Goal: Information Seeking & Learning: Learn about a topic

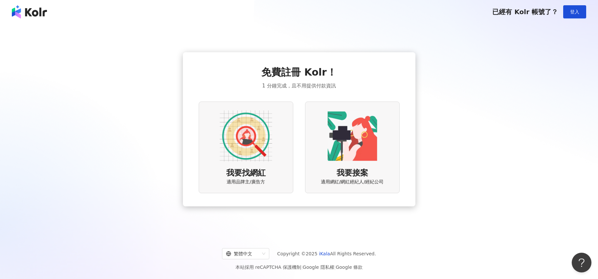
click at [238, 154] on img at bounding box center [246, 136] width 53 height 53
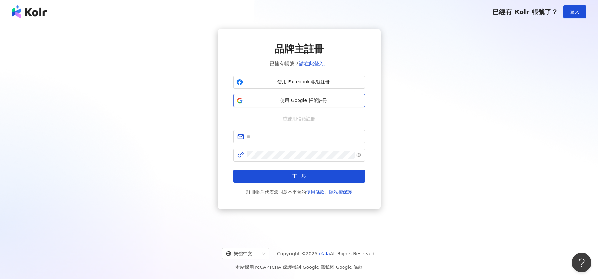
click at [274, 101] on span "使用 Google 帳號註冊" at bounding box center [304, 100] width 116 height 7
drag, startPoint x: 84, startPoint y: 43, endPoint x: 92, endPoint y: 43, distance: 7.9
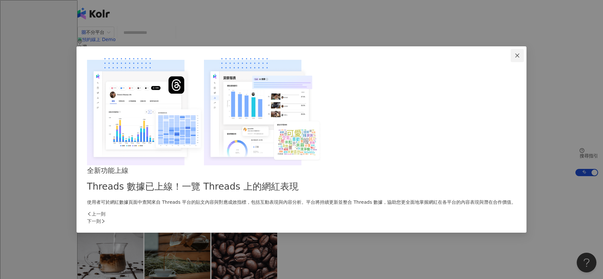
click at [515, 58] on icon "close" at bounding box center [517, 55] width 5 height 5
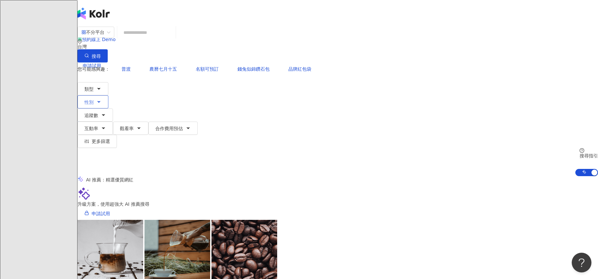
click at [94, 100] on span "性別" at bounding box center [88, 102] width 9 height 5
click at [222, 80] on div "不分平台 台灣 搜尋 您可能感興趣： 普渡 農曆七月十五 名額可預訂 錢兔似錦鑽石包 品牌紅包袋 類型 性別 追蹤數 互動率 觀看率 合作費用預估 更多篩選 …" at bounding box center [338, 101] width 521 height 150
click at [113, 122] on button "互動率" at bounding box center [95, 128] width 35 height 13
click at [310, 66] on div "您可能感興趣： 普渡 農曆七月十五 名額可預訂 錢兔似錦鑽石包 品牌紅包袋 類型 性別 追蹤數 互動率 觀看率 合作費用預估 更多篩選 不限 女 男 其他 %…" at bounding box center [338, 104] width 521 height 85
click at [149, 122] on button "觀看率" at bounding box center [130, 128] width 35 height 13
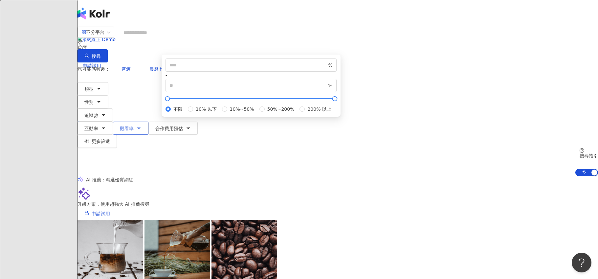
click at [149, 122] on button "觀看率" at bounding box center [130, 128] width 35 height 13
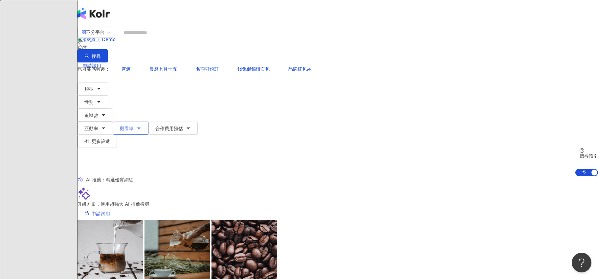
click at [149, 122] on button "觀看率" at bounding box center [130, 128] width 35 height 13
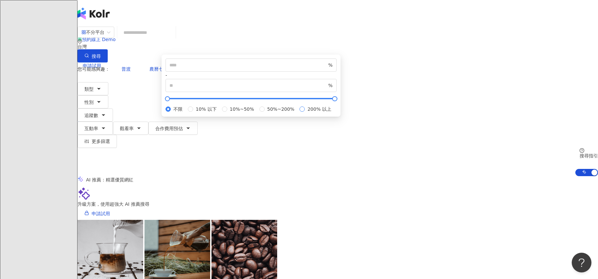
click at [305, 113] on span "200% 以上" at bounding box center [319, 108] width 29 height 7
type input "***"
click at [198, 122] on button "合作費用預估" at bounding box center [173, 128] width 49 height 13
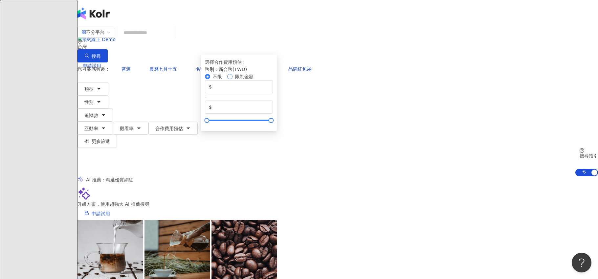
click at [254, 79] on span "限制金額" at bounding box center [244, 76] width 18 height 5
click at [269, 111] on input "*******" at bounding box center [241, 107] width 56 height 7
drag, startPoint x: 446, startPoint y: 123, endPoint x: 403, endPoint y: 117, distance: 43.1
click at [273, 114] on div "$ * - $ *******" at bounding box center [239, 97] width 68 height 34
type input "*****"
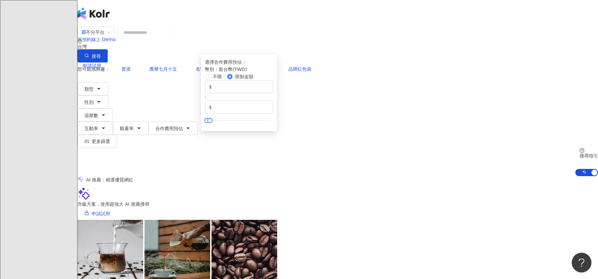
click at [466, 80] on div "不分平台 台灣 搜尋 您可能感興趣： 普渡 農曆七月十五 名額可預訂 錢兔似錦鑽石包 品牌紅包袋 類型 性別 追蹤數 互動率 觀看率 合作費用預估 更多篩選 …" at bounding box center [338, 101] width 521 height 150
click at [110, 139] on span "更多篩選" at bounding box center [101, 141] width 18 height 5
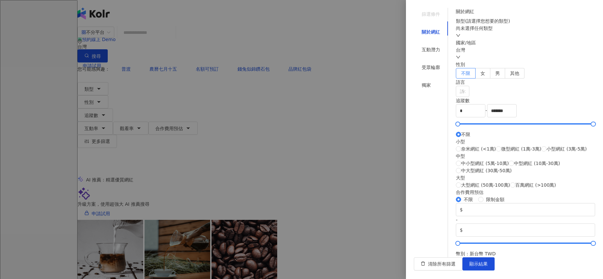
click at [514, 79] on div "性別 不限 女 男 其他" at bounding box center [525, 70] width 139 height 18
click at [491, 79] on label "女" at bounding box center [483, 73] width 15 height 11
click at [513, 39] on div "尚未選擇任何類型" at bounding box center [525, 32] width 139 height 14
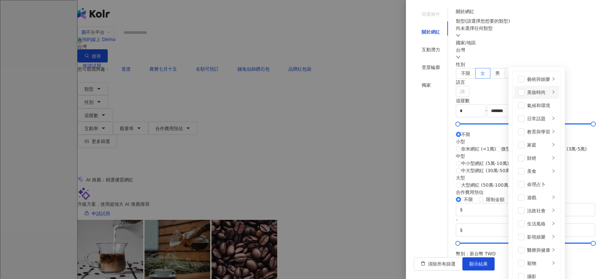
click at [527, 93] on div "美妝時尚" at bounding box center [538, 92] width 23 height 7
click at [527, 77] on div "藝術與娛樂" at bounding box center [538, 79] width 23 height 7
click at [527, 94] on div "美妝時尚" at bounding box center [538, 92] width 23 height 7
click at [527, 103] on div "氣候和環境" at bounding box center [541, 105] width 28 height 7
click at [527, 120] on div "日常話題" at bounding box center [538, 118] width 23 height 7
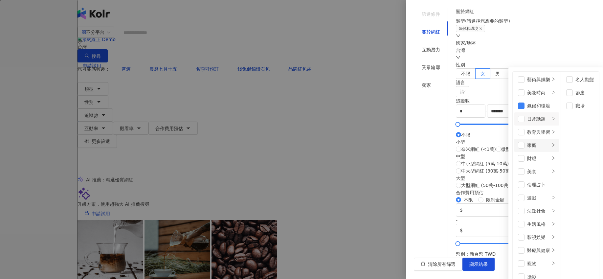
click at [514, 139] on li "家庭" at bounding box center [536, 145] width 45 height 13
click at [527, 132] on div "教育與學習" at bounding box center [538, 131] width 23 height 7
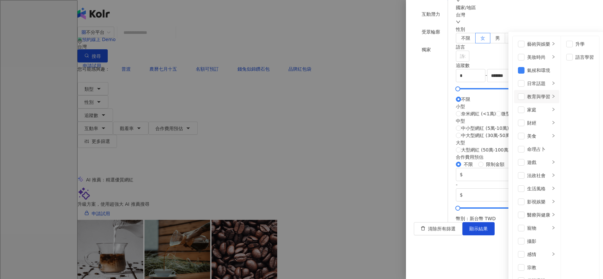
scroll to position [95, 0]
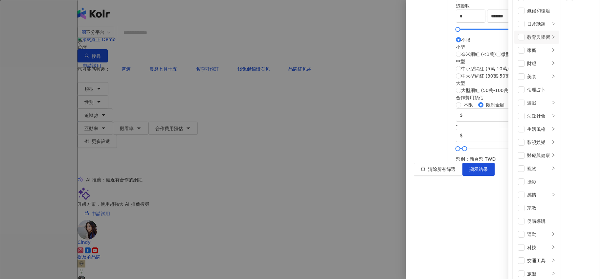
type input "*****"
type input "****"
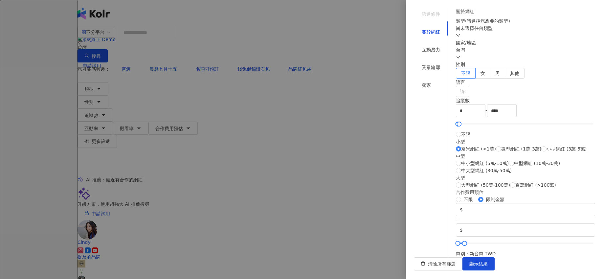
click at [386, 34] on div at bounding box center [301, 139] width 603 height 279
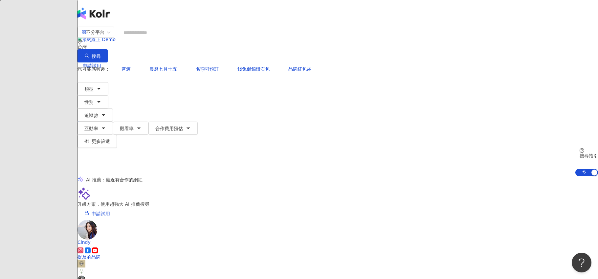
click at [91, 112] on span "B" at bounding box center [84, 118] width 13 height 13
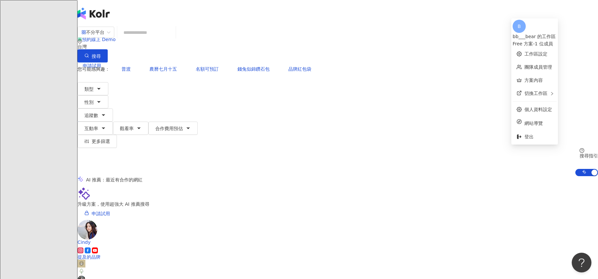
click at [436, 26] on div "el-icon-cs 預約線上 Demo 申請試用 繁體中文 B" at bounding box center [338, 78] width 521 height 105
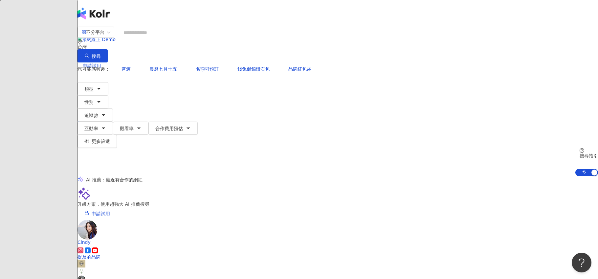
click at [442, 53] on div "申請試用" at bounding box center [338, 66] width 521 height 26
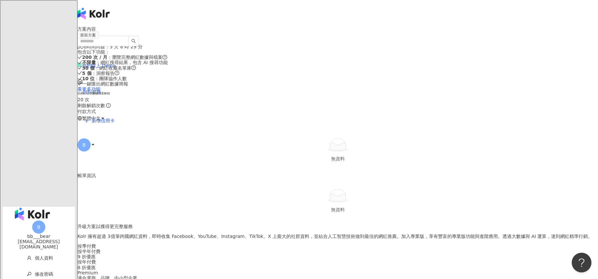
click at [101, 89] on span "回到服務" at bounding box center [92, 91] width 18 height 5
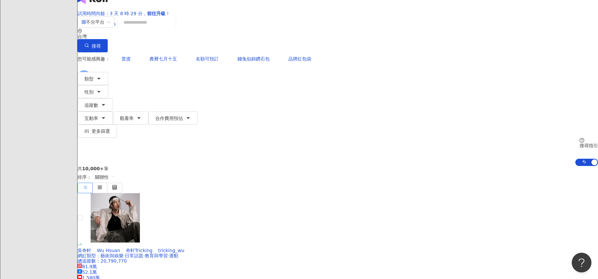
scroll to position [35, 0]
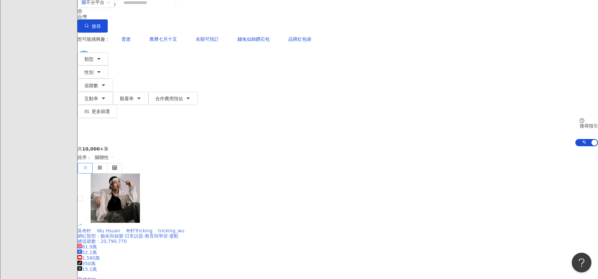
click at [153, 228] on span "奇軒Tricking" at bounding box center [139, 230] width 27 height 5
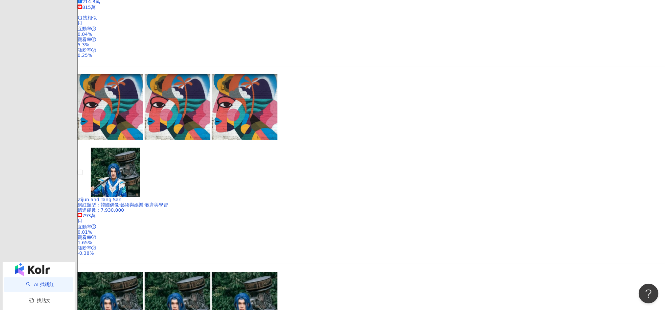
scroll to position [1148, 0]
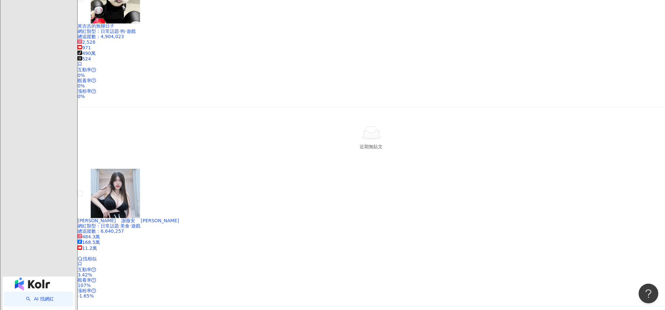
scroll to position [1092, 0]
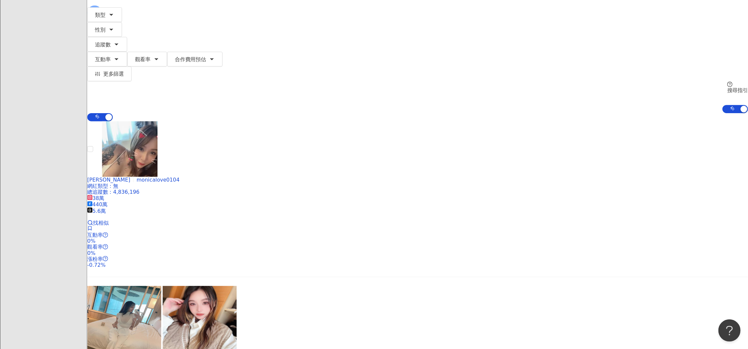
scroll to position [0, 0]
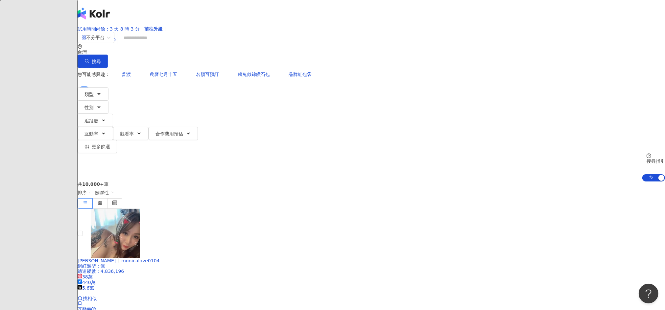
click at [173, 44] on input "search" at bounding box center [146, 38] width 53 height 12
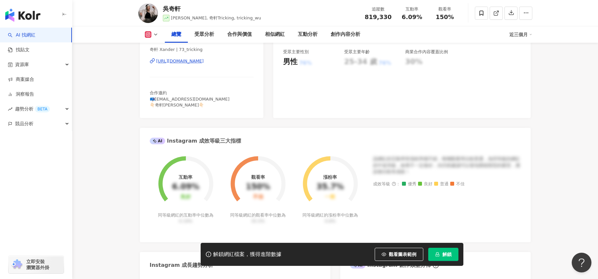
scroll to position [216, 0]
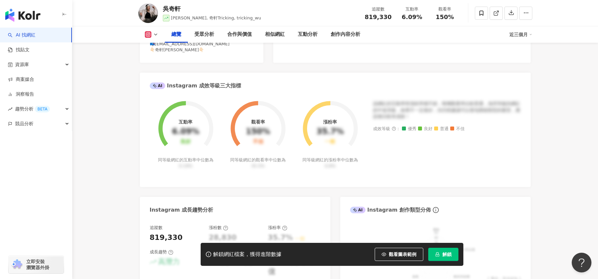
click at [65, 18] on button "button" at bounding box center [64, 15] width 5 height 14
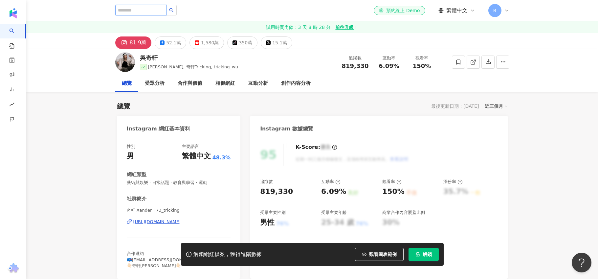
click at [146, 12] on input "search" at bounding box center [140, 10] width 51 height 11
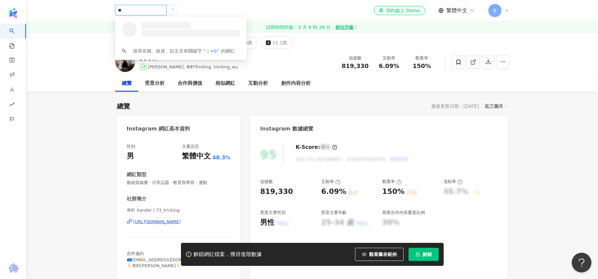
type input "*"
type input "*********"
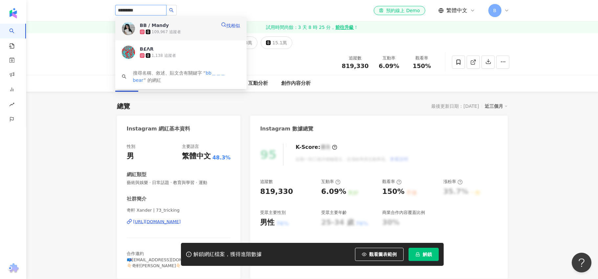
click at [191, 27] on div "BB / Mandy 109,967 追蹤者" at bounding box center [178, 28] width 76 height 13
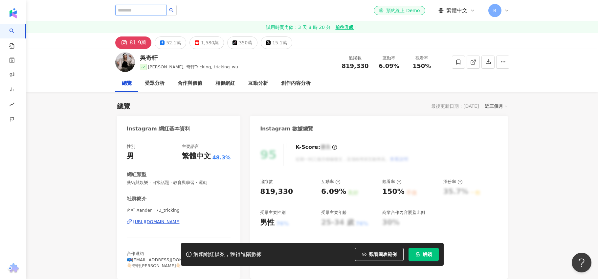
click at [145, 10] on input "search" at bounding box center [140, 10] width 51 height 11
type input "*"
type input "********"
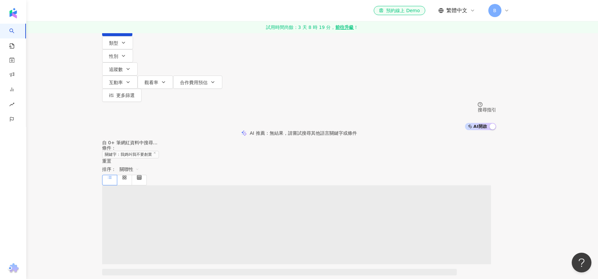
click at [198, 12] on input "********" at bounding box center [171, 6] width 53 height 12
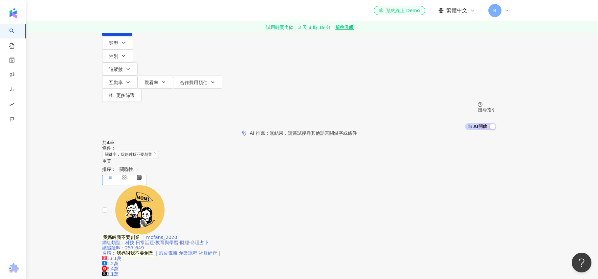
click at [141, 234] on mark "我媽叫我不要創業" at bounding box center [121, 237] width 39 height 7
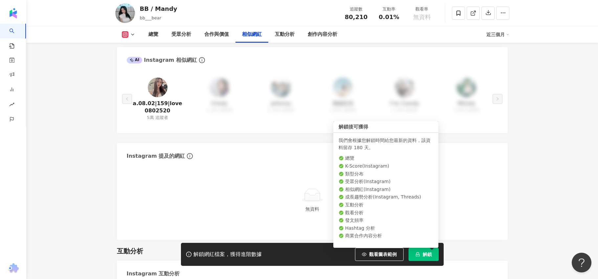
scroll to position [1101, 0]
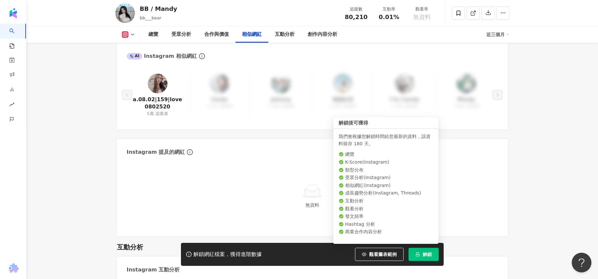
click at [425, 249] on button "解鎖" at bounding box center [424, 254] width 30 height 13
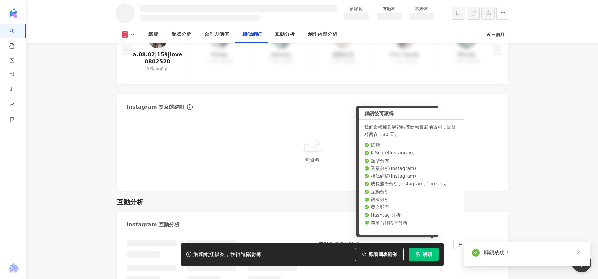
scroll to position [971, 0]
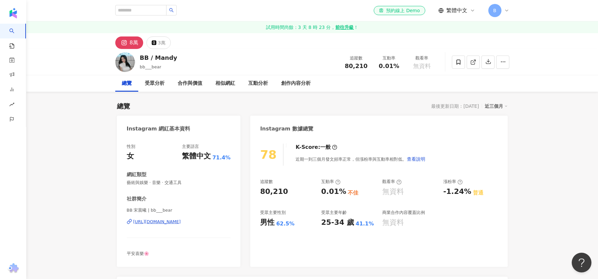
click at [494, 10] on span "B" at bounding box center [495, 10] width 3 height 7
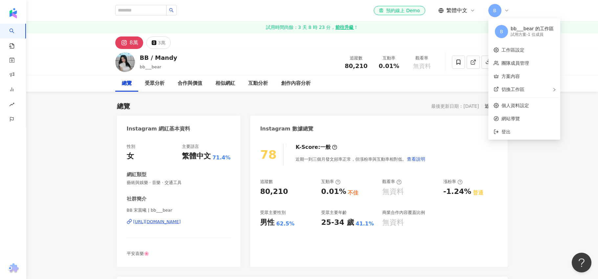
click at [528, 31] on div "bb___bear 的工作區" at bounding box center [532, 29] width 43 height 7
click at [515, 76] on link "方案內容" at bounding box center [511, 76] width 18 height 5
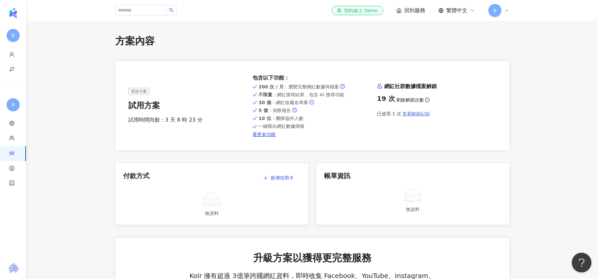
click at [417, 112] on span "查看解鎖紀錄" at bounding box center [417, 113] width 28 height 5
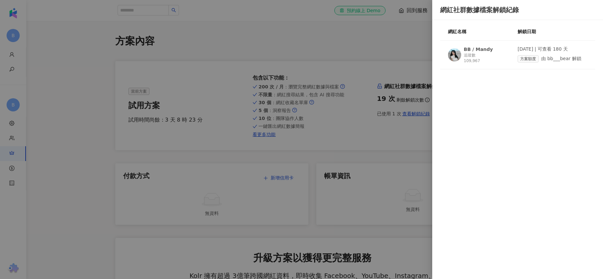
click at [525, 57] on span "方案額度" at bounding box center [528, 58] width 21 height 7
click at [407, 101] on div at bounding box center [301, 139] width 603 height 279
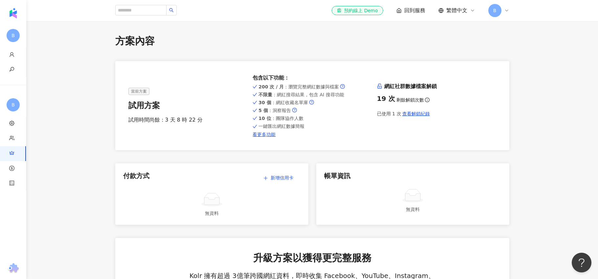
click at [500, 11] on span "B" at bounding box center [495, 10] width 13 height 13
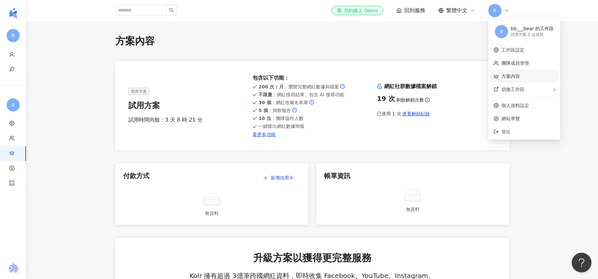
click at [502, 79] on link "方案內容" at bounding box center [511, 76] width 18 height 5
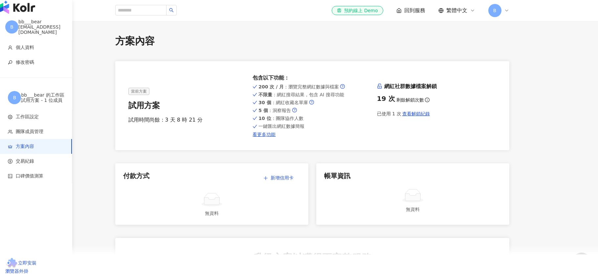
click at [32, 103] on div "試用方案 - 1 位成員" at bounding box center [42, 100] width 43 height 5
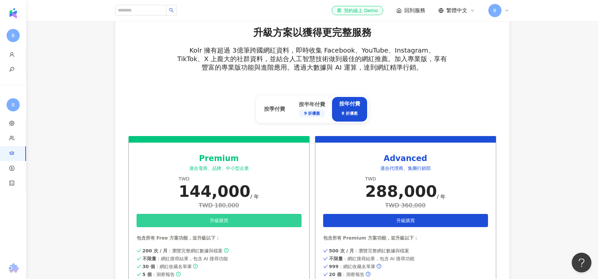
scroll to position [292, 0]
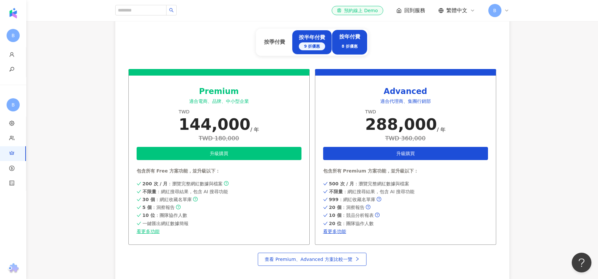
click at [311, 43] on div "9 折優惠" at bounding box center [312, 46] width 26 height 8
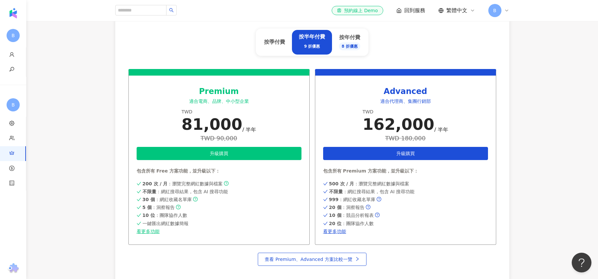
scroll to position [268, 0]
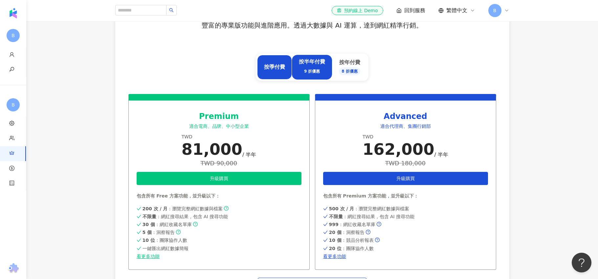
click at [279, 69] on div "按季付費" at bounding box center [274, 66] width 21 height 7
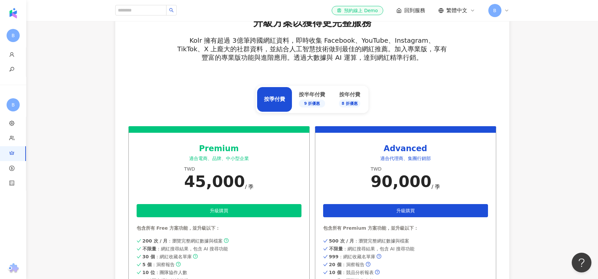
scroll to position [236, 0]
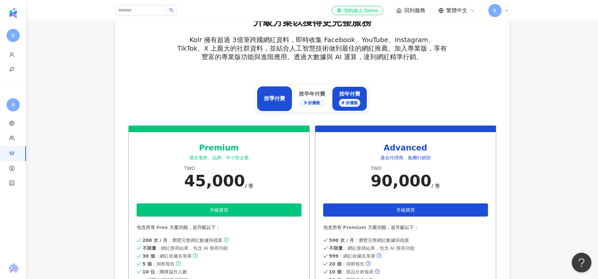
click at [360, 89] on div "按年付費 8 折優惠" at bounding box center [349, 98] width 35 height 25
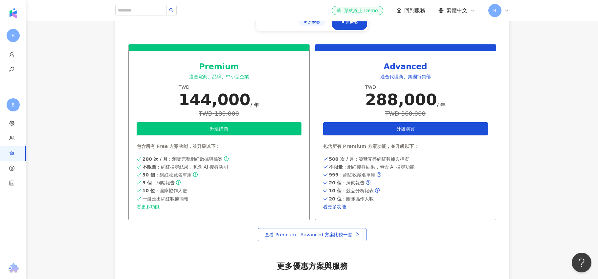
scroll to position [316, 0]
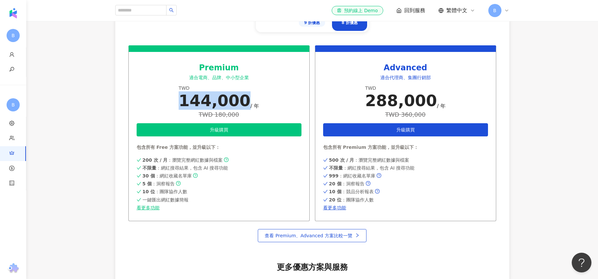
drag, startPoint x: 245, startPoint y: 94, endPoint x: 186, endPoint y: 100, distance: 59.4
click at [186, 100] on div "144,000 / 年" at bounding box center [219, 100] width 81 height 18
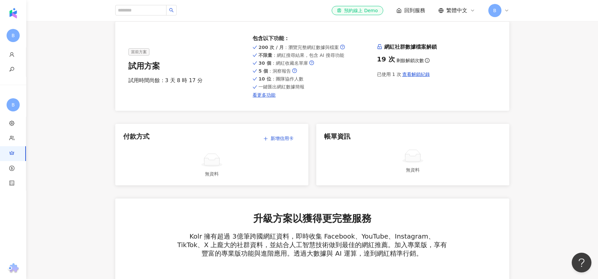
scroll to position [0, 0]
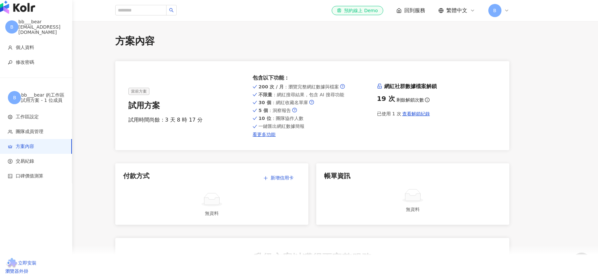
click at [28, 12] on img "button" at bounding box center [17, 7] width 35 height 13
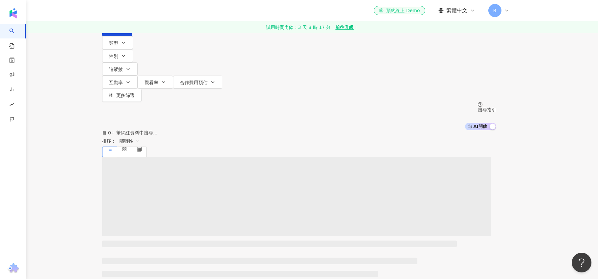
click at [198, 12] on input "search" at bounding box center [171, 6] width 53 height 12
type input "*********"
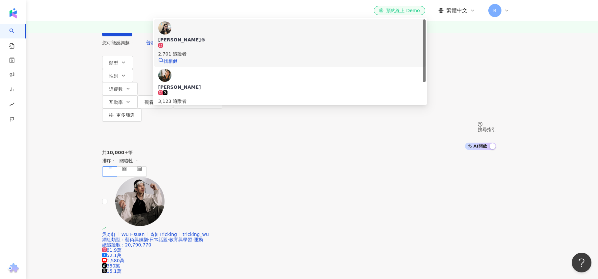
click at [255, 65] on div "EVA® 2,701 追蹤者 找相似" at bounding box center [290, 42] width 264 height 43
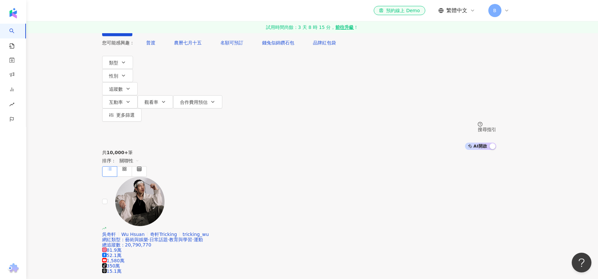
click at [187, 12] on input "search" at bounding box center [171, 6] width 53 height 12
paste input "**********"
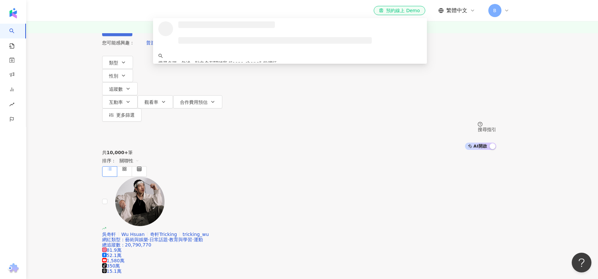
type input "**********"
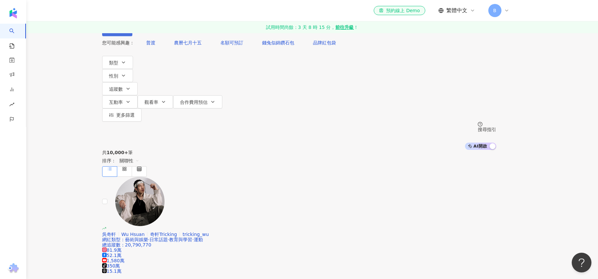
click at [132, 36] on button "搜尋" at bounding box center [117, 29] width 30 height 13
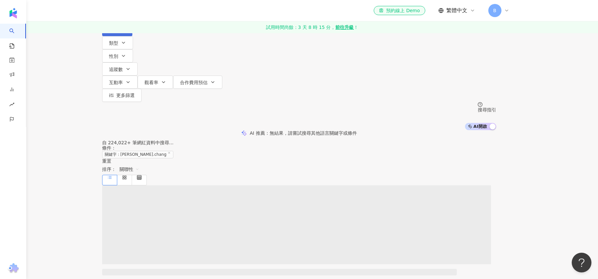
click at [132, 36] on button "搜尋" at bounding box center [117, 29] width 30 height 13
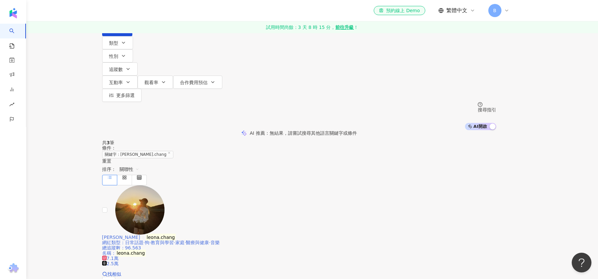
click at [140, 235] on span "Leona Chang" at bounding box center [121, 237] width 38 height 5
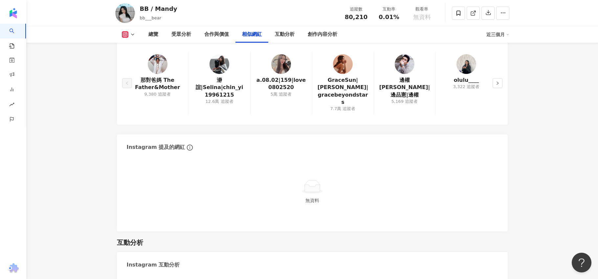
scroll to position [1032, 0]
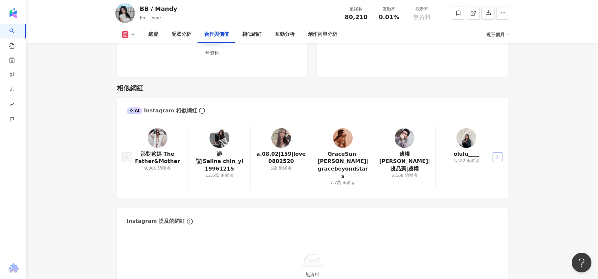
click at [501, 152] on button "button" at bounding box center [498, 157] width 10 height 10
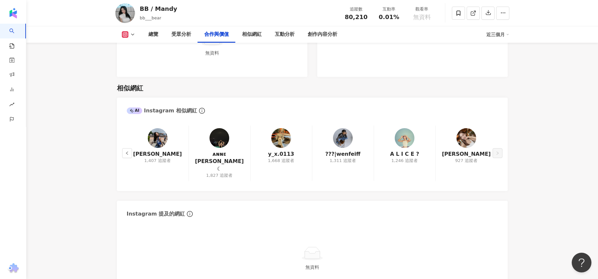
click at [222, 139] on img at bounding box center [220, 138] width 20 height 20
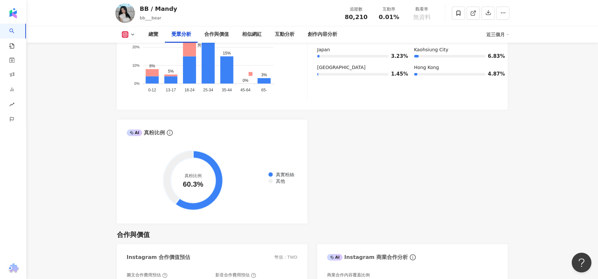
scroll to position [704, 0]
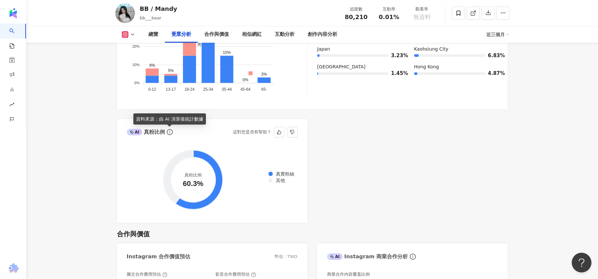
click at [168, 133] on icon "info-circle" at bounding box center [170, 132] width 6 height 6
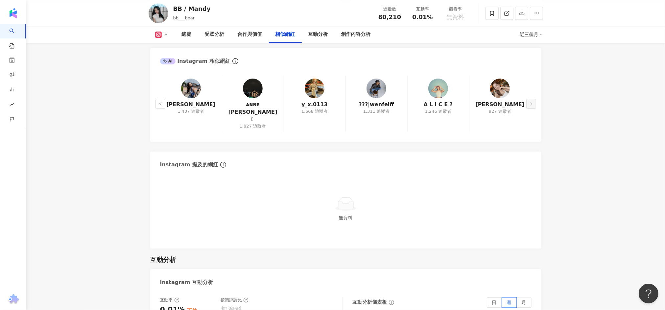
scroll to position [1091, 0]
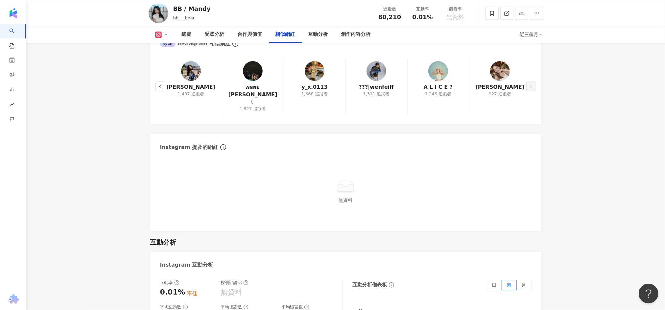
click at [528, 84] on div "喬 927 追蹤者" at bounding box center [500, 86] width 62 height 56
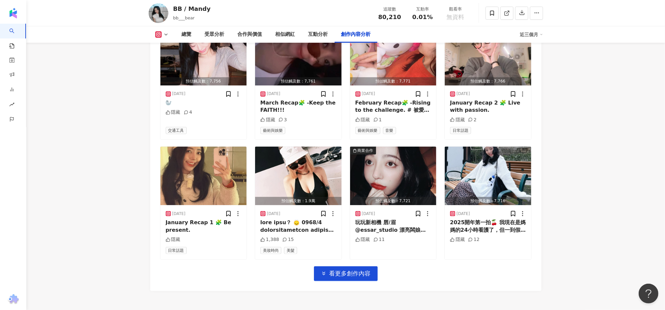
scroll to position [2140, 0]
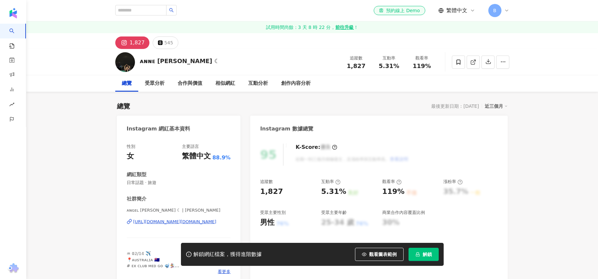
click at [137, 44] on div "1,827" at bounding box center [137, 42] width 15 height 9
click at [124, 56] on img at bounding box center [125, 62] width 20 height 20
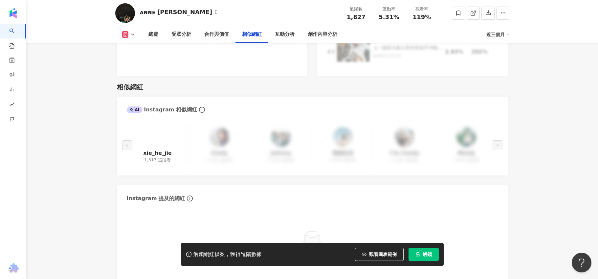
scroll to position [1078, 0]
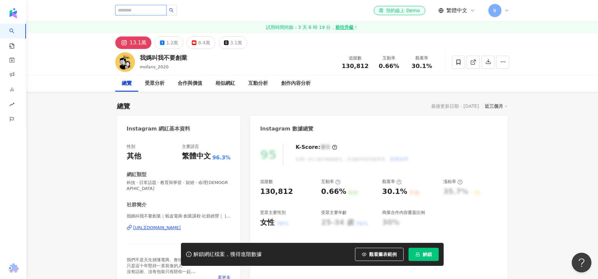
click at [155, 6] on input "search" at bounding box center [140, 10] width 51 height 11
type input "******"
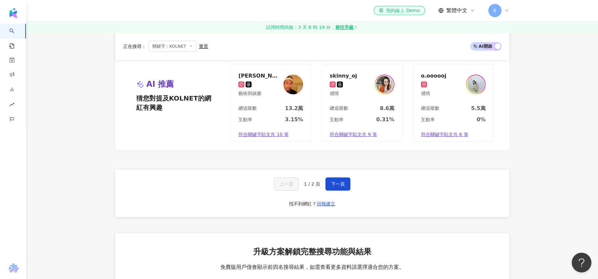
scroll to position [1288, 0]
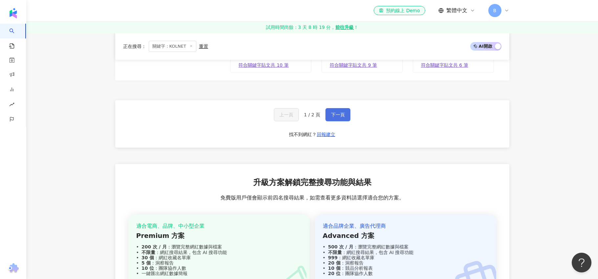
click at [335, 118] on button "下一頁" at bounding box center [338, 114] width 25 height 13
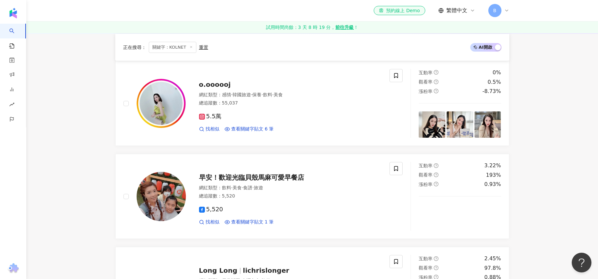
scroll to position [0, 0]
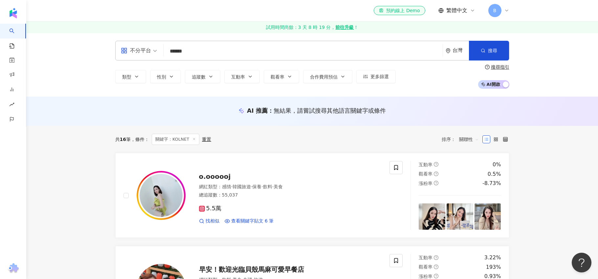
click at [217, 54] on input "******" at bounding box center [303, 51] width 274 height 12
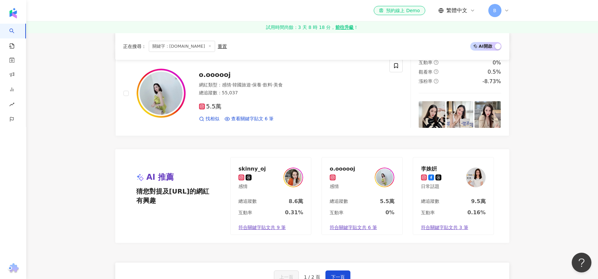
scroll to position [1265, 0]
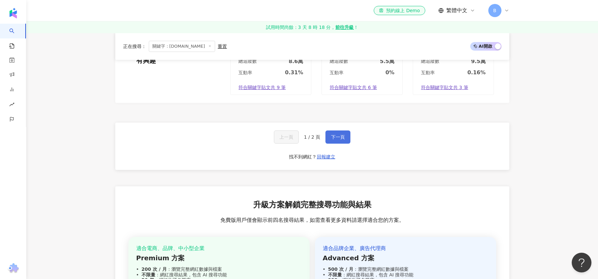
type input "*********"
click at [340, 138] on span "下一頁" at bounding box center [338, 136] width 14 height 5
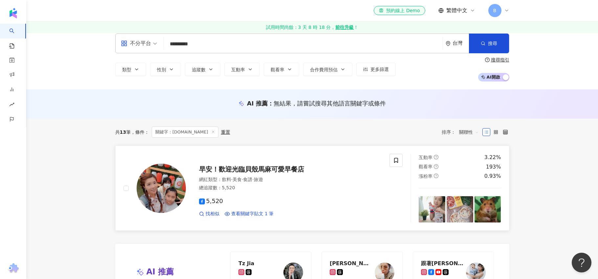
scroll to position [0, 0]
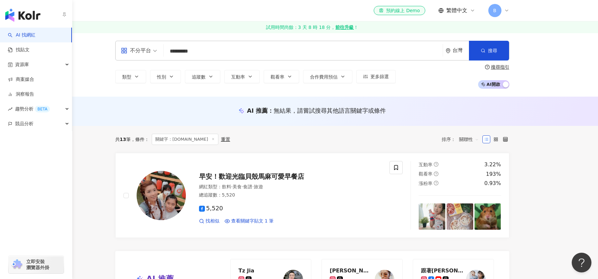
click at [21, 19] on img "button" at bounding box center [22, 15] width 35 height 13
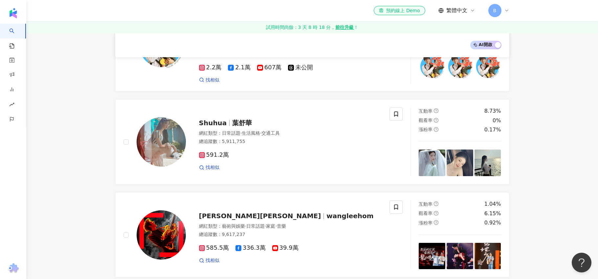
scroll to position [963, 0]
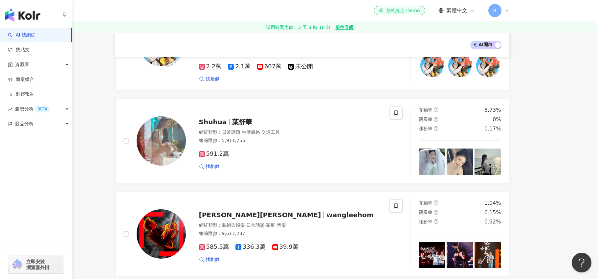
click at [30, 38] on link "AI 找網紅" at bounding box center [22, 35] width 28 height 7
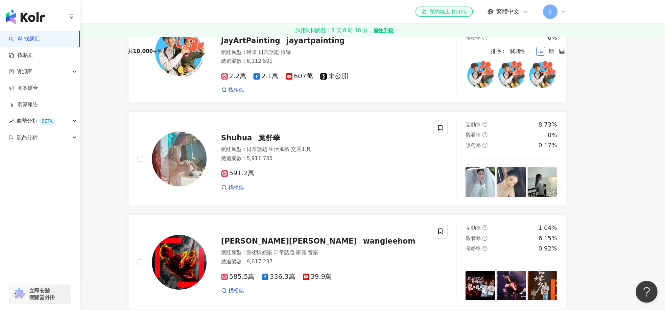
scroll to position [0, 0]
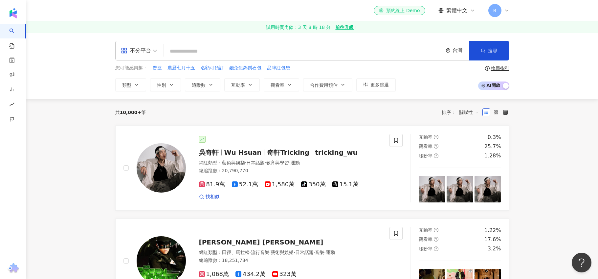
click at [199, 51] on input "search" at bounding box center [303, 51] width 274 height 12
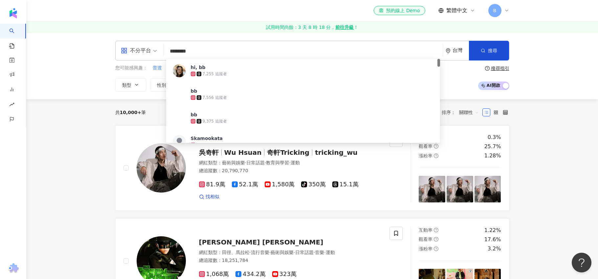
type input "*********"
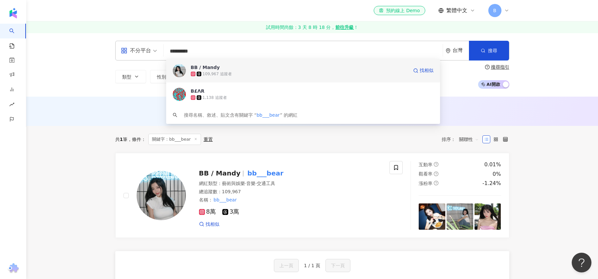
click at [225, 66] on span "BB / Mandy" at bounding box center [300, 67] width 218 height 7
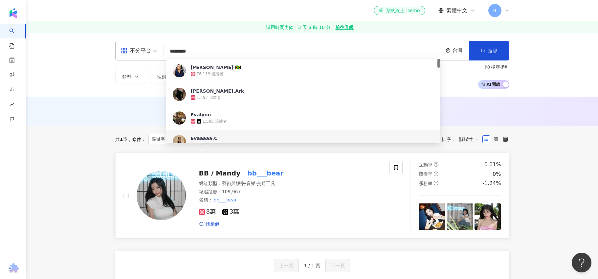
type input "********"
click at [199, 213] on icon at bounding box center [202, 212] width 6 height 6
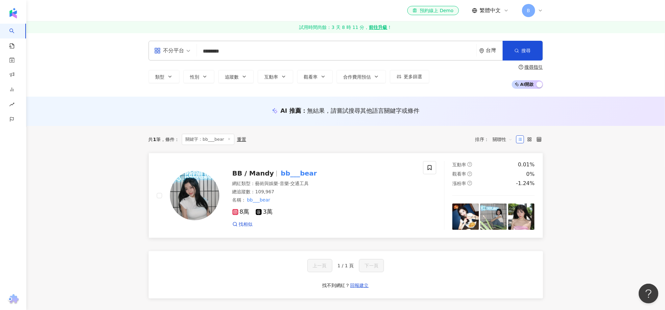
click at [291, 174] on mark "bb___bear" at bounding box center [298, 173] width 39 height 11
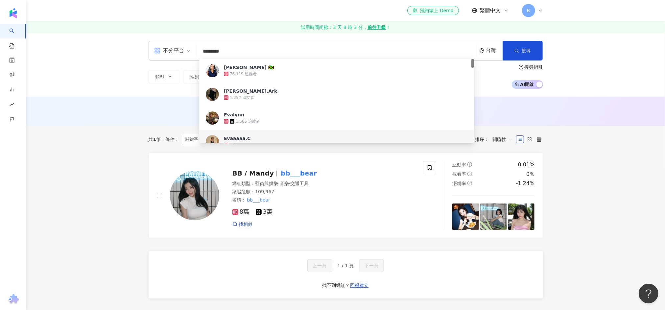
drag, startPoint x: 254, startPoint y: 55, endPoint x: 156, endPoint y: 41, distance: 99.2
click at [156, 41] on div "不分平台 ******** 台灣 搜尋 01d168a6-9ca5-4c92-8ff6-42d454cf6afd 636c3c30-0f63-427d-b11…" at bounding box center [346, 51] width 394 height 20
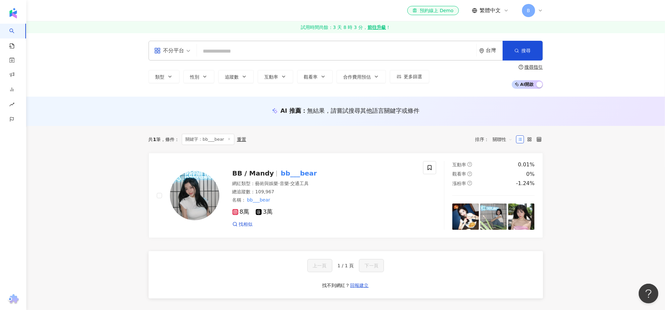
paste input "**********"
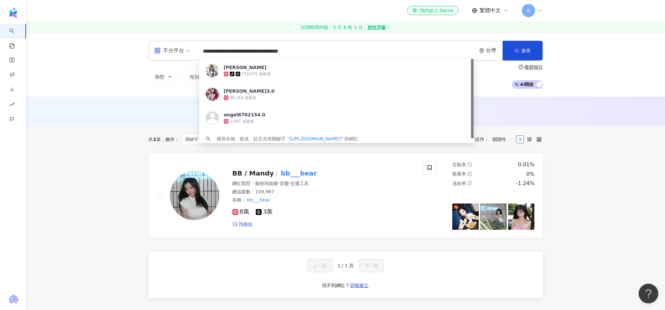
click at [272, 51] on input "**********" at bounding box center [336, 51] width 274 height 12
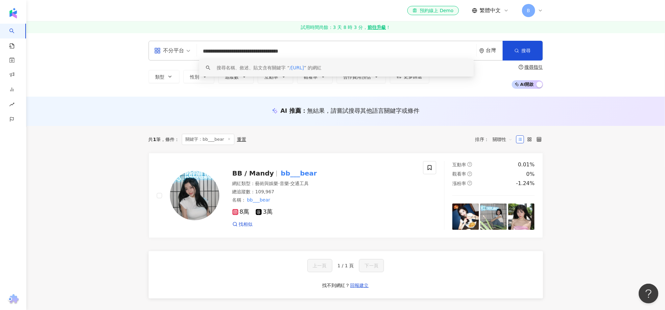
drag, startPoint x: 273, startPoint y: 52, endPoint x: 196, endPoint y: 49, distance: 77.3
click at [196, 49] on div "**********" at bounding box center [346, 51] width 394 height 20
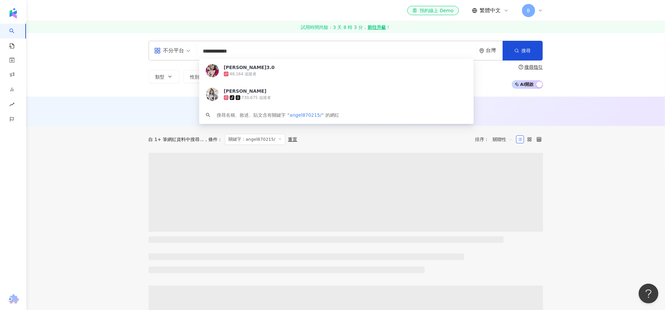
click at [275, 56] on input "**********" at bounding box center [336, 51] width 274 height 12
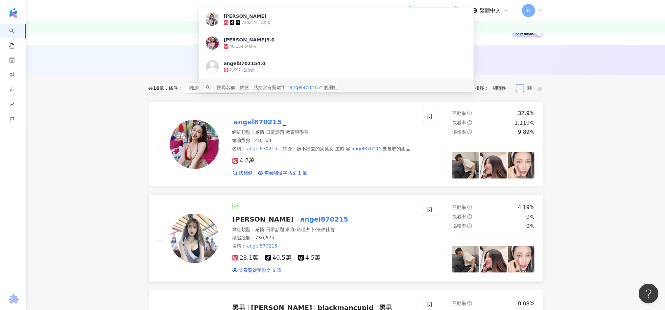
scroll to position [59, 0]
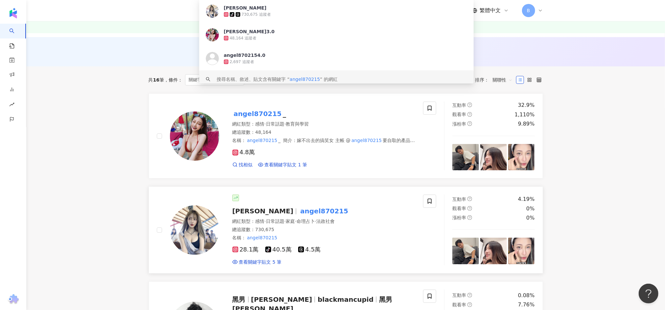
type input "**********"
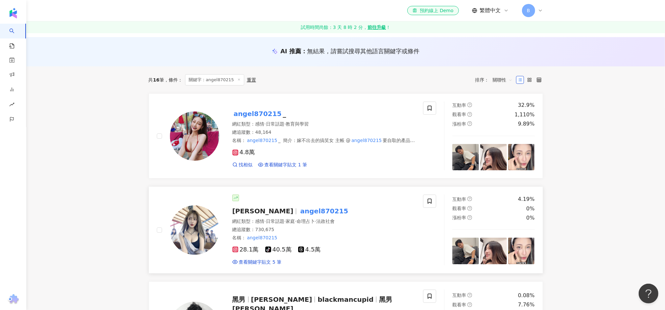
click at [299, 211] on mark "angel870215" at bounding box center [324, 211] width 51 height 11
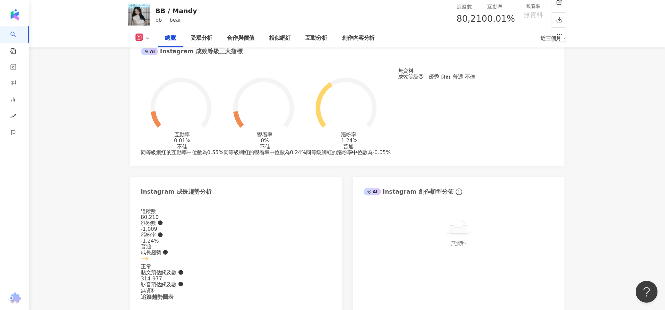
scroll to position [231, 0]
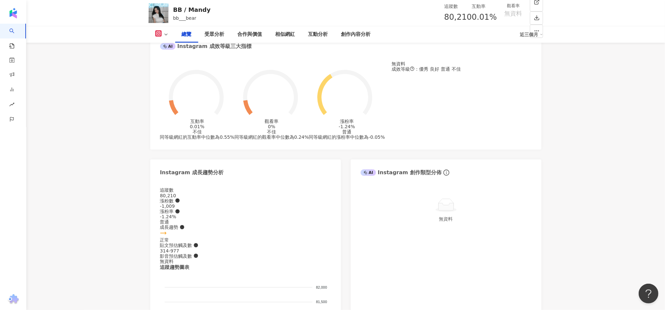
click at [257, 150] on div "互動率 0.01% 不佳 同等級網紅的互動率中位數為 0.55% 觀看率 0% 不佳 同等級網紅的觀看率中位數為 0.24% 漲粉率 -1.24% 普通 同等…" at bounding box center [345, 102] width 391 height 95
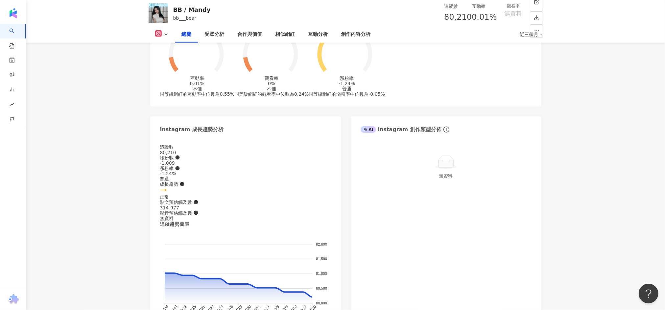
scroll to position [275, 0]
click at [535, 33] on div "近三個月" at bounding box center [531, 34] width 23 height 11
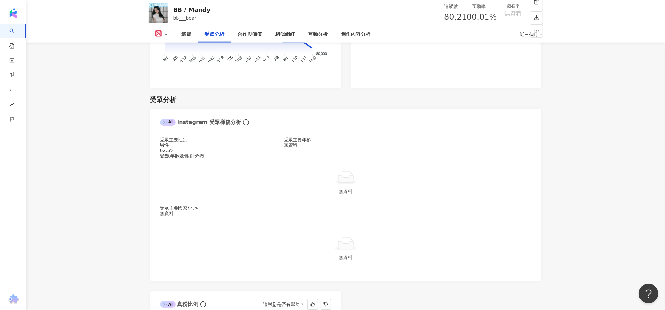
scroll to position [523, 0]
click at [205, 274] on span "info-circle" at bounding box center [203, 305] width 8 height 8
click at [205, 274] on icon "info-circle" at bounding box center [203, 305] width 6 height 6
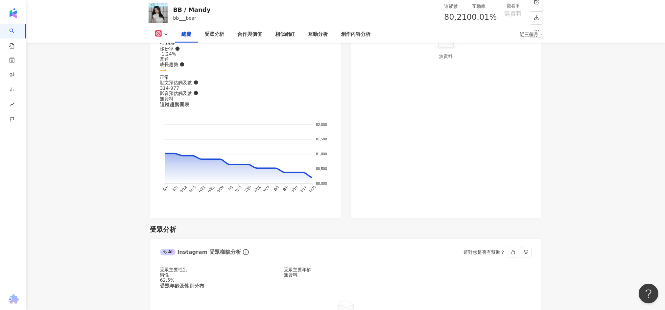
scroll to position [393, 0]
click at [206, 36] on div "受眾分析" at bounding box center [215, 35] width 20 height 8
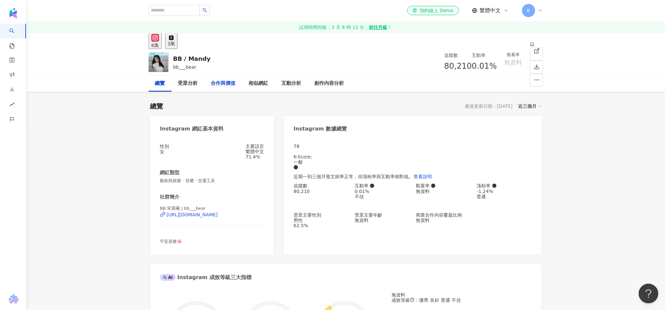
click at [216, 85] on div "合作與價值" at bounding box center [223, 84] width 25 height 8
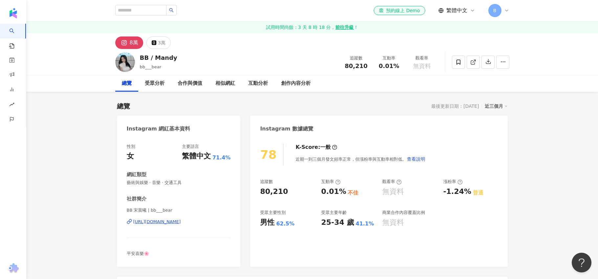
click at [131, 40] on div "8萬" at bounding box center [134, 42] width 9 height 9
click at [128, 46] on button "8萬" at bounding box center [129, 42] width 28 height 12
click at [159, 43] on div "3萬" at bounding box center [162, 42] width 8 height 9
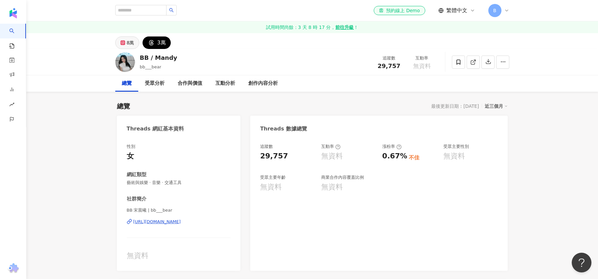
click at [132, 36] on button "8萬" at bounding box center [127, 42] width 24 height 12
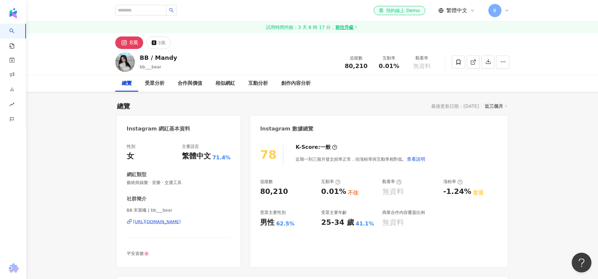
click at [129, 43] on button "8萬" at bounding box center [129, 42] width 28 height 12
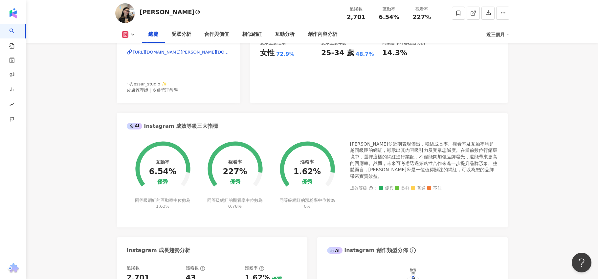
scroll to position [177, 0]
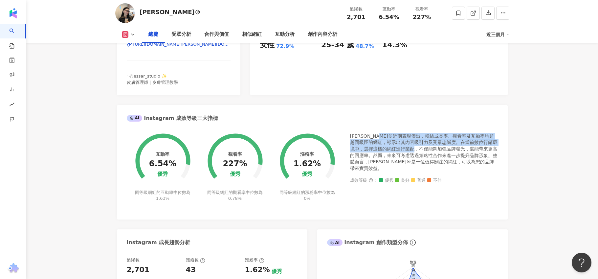
drag, startPoint x: 388, startPoint y: 139, endPoint x: 431, endPoint y: 149, distance: 44.1
click at [431, 149] on div "[PERSON_NAME]®近期表現傑出，粉絲成長率、觀看率及互動率均超越同級距的網紅，顯示出其內容吸引力及受眾忠誠度。在當前數位行銷環境中，選擇這樣的網紅進…" at bounding box center [424, 152] width 148 height 39
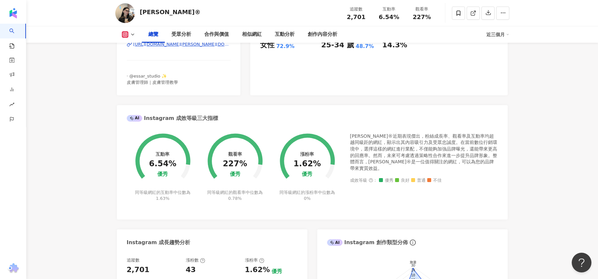
click at [435, 152] on div "[PERSON_NAME]®近期表現傑出，粉絲成長率、觀看率及互動率均超越同級距的網紅，顯示出其內容吸引力及受眾忠誠度。在當前數位行銷環境中，選擇這樣的網紅進…" at bounding box center [424, 152] width 148 height 39
drag, startPoint x: 360, startPoint y: 145, endPoint x: 436, endPoint y: 150, distance: 75.8
click at [435, 150] on div "[PERSON_NAME]®近期表現傑出，粉絲成長率、觀看率及互動率均超越同級距的網紅，顯示出其內容吸引力及受眾忠誠度。在當前數位行銷環境中，選擇這樣的網紅進…" at bounding box center [424, 152] width 148 height 39
click at [443, 151] on div "[PERSON_NAME]®近期表現傑出，粉絲成長率、觀看率及互動率均超越同級距的網紅，顯示出其內容吸引力及受眾忠誠度。在當前數位行銷環境中，選擇這樣的網紅進…" at bounding box center [424, 152] width 148 height 39
drag, startPoint x: 390, startPoint y: 151, endPoint x: 454, endPoint y: 153, distance: 64.5
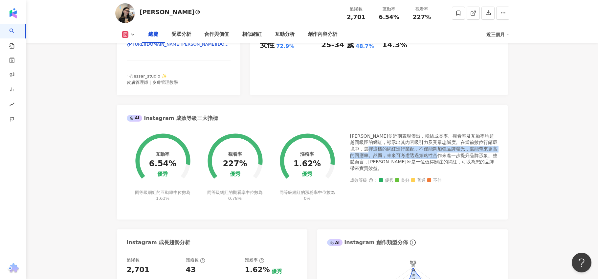
click at [454, 153] on div "[PERSON_NAME]®近期表現傑出，粉絲成長率、觀看率及互動率均超越同級距的網紅，顯示出其內容吸引力及受眾忠誠度。在當前數位行銷環境中，選擇這樣的網紅進…" at bounding box center [424, 152] width 148 height 39
click at [459, 156] on div "[PERSON_NAME]®近期表現傑出，粉絲成長率、觀看率及互動率均超越同級距的網紅，顯示出其內容吸引力及受眾忠誠度。在當前數位行銷環境中，選擇這樣的網紅進…" at bounding box center [424, 152] width 148 height 39
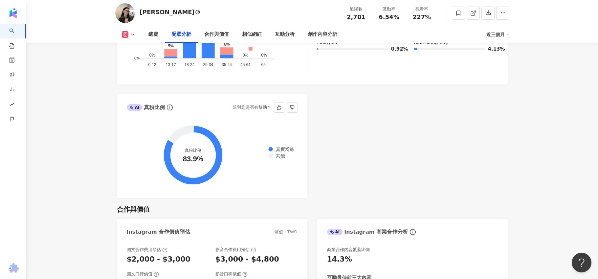
scroll to position [822, 0]
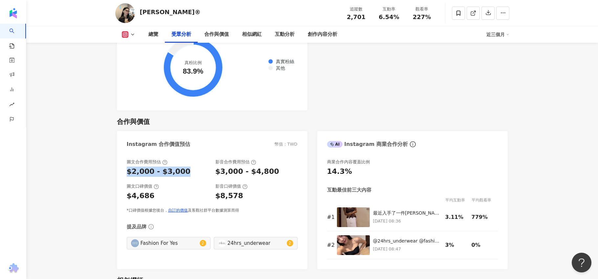
drag, startPoint x: 181, startPoint y: 170, endPoint x: 124, endPoint y: 171, distance: 56.5
click at [124, 171] on div "圖文合作費用預估 $2,000 - $3,000 影音合作費用預估 $3,000 - $4,800 圖文口碑價值 $4,686 影音口碑價值 $8,578 *…" at bounding box center [212, 210] width 191 height 117
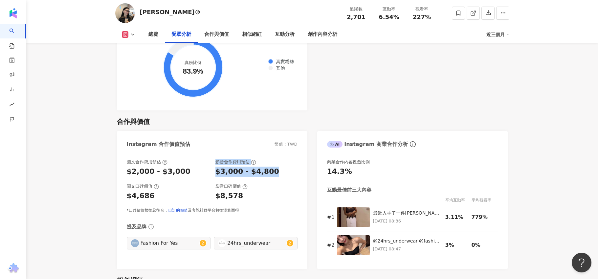
drag, startPoint x: 210, startPoint y: 170, endPoint x: 287, endPoint y: 176, distance: 77.8
click at [287, 176] on div "圖文合作費用預估 $2,000 - $3,000 影音合作費用預估 $3,000 - $4,800" at bounding box center [212, 168] width 171 height 18
click at [287, 176] on div "$3,000 - $4,800" at bounding box center [257, 172] width 82 height 10
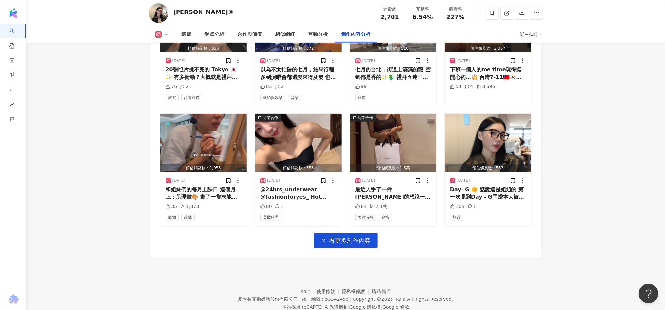
scroll to position [2215, 0]
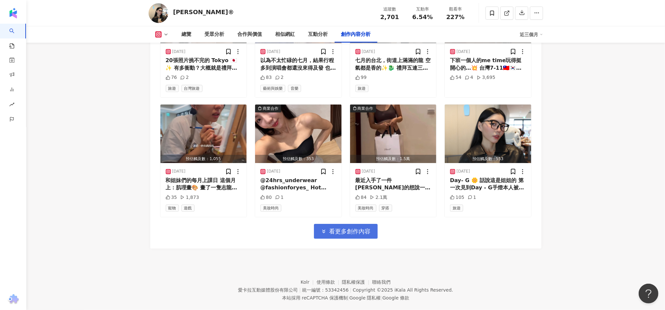
click at [344, 228] on span "看更多創作內容" at bounding box center [349, 231] width 41 height 7
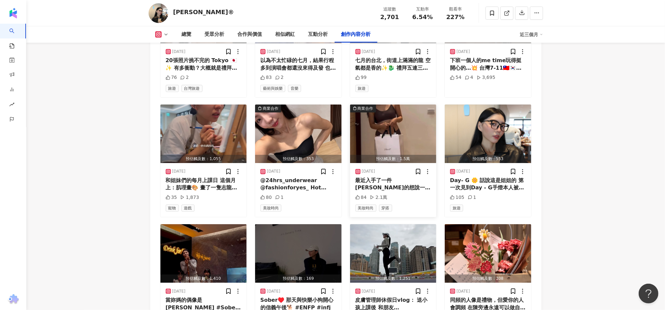
click at [384, 177] on div "最近入手了一件平口內衣 真的想說一聲：這件完全撐得住👏🏾 穿了一整天動來動去，訓練、帶小孩、上班都ok 它都沒往下滑，真的很厲害 沒有鋼圈也不會扁 重點是不悶…" at bounding box center [393, 184] width 76 height 15
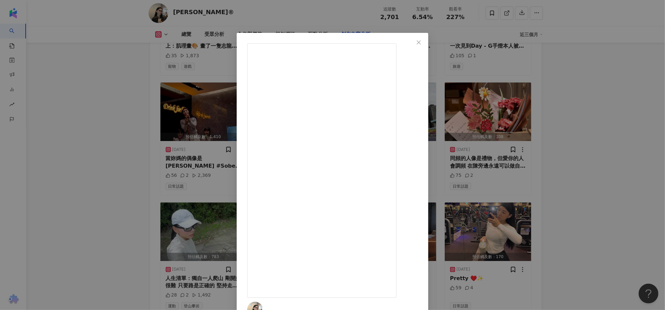
scroll to position [2361, 0]
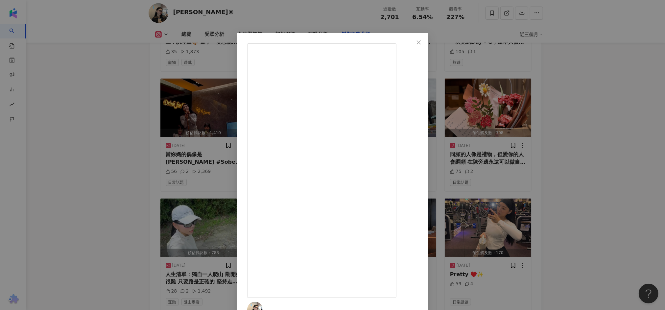
click at [598, 59] on div "EVA® 2025/6/10 最近入手了一件平口內衣 真的想說一聲：這件完全撐得住👏🏾 穿了一整天動來動去，訓練、帶小孩、上班都ok 它都沒往下滑，真的很厲害…" at bounding box center [332, 155] width 665 height 310
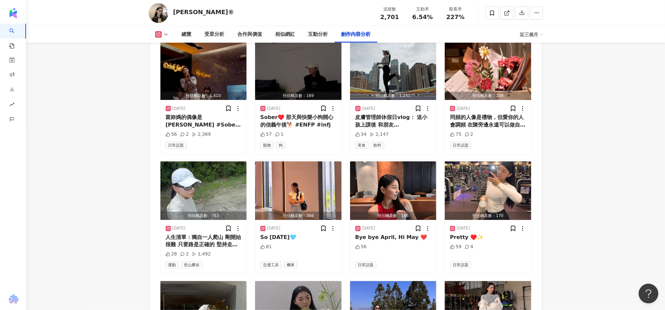
scroll to position [2415, 0]
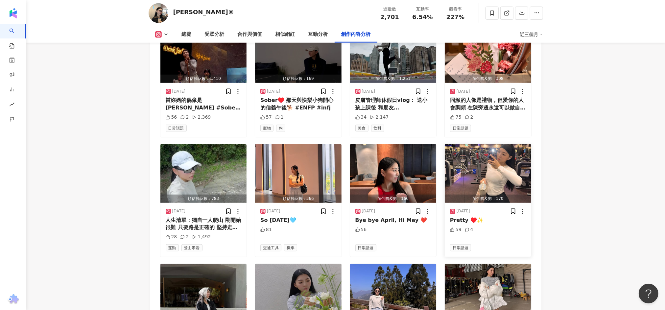
click at [473, 162] on img "button" at bounding box center [488, 173] width 86 height 58
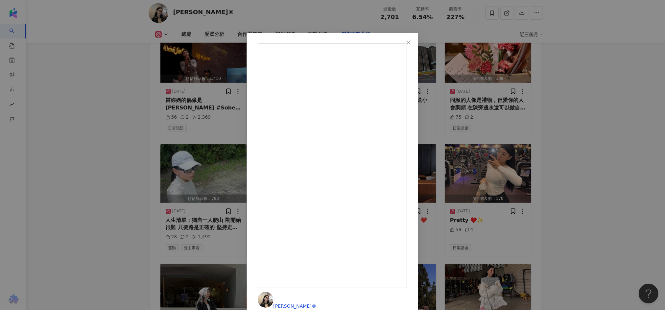
click at [555, 247] on div "EVA® 2025/4/17 Pretty ♥️✨ 59 4 查看原始貼文" at bounding box center [332, 155] width 665 height 310
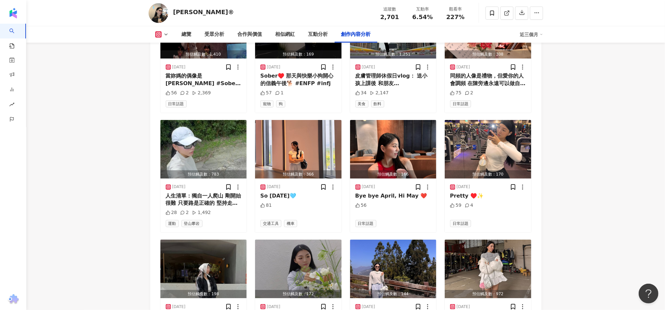
scroll to position [2440, 0]
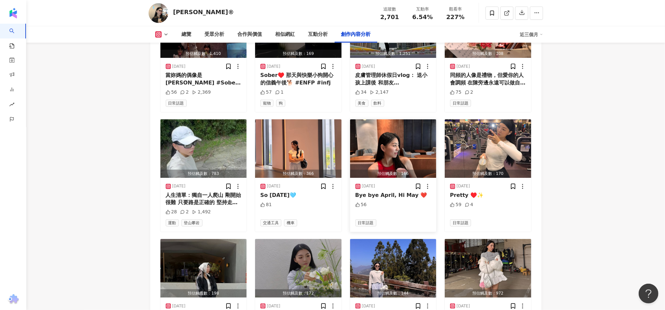
click at [385, 130] on img "button" at bounding box center [393, 148] width 86 height 58
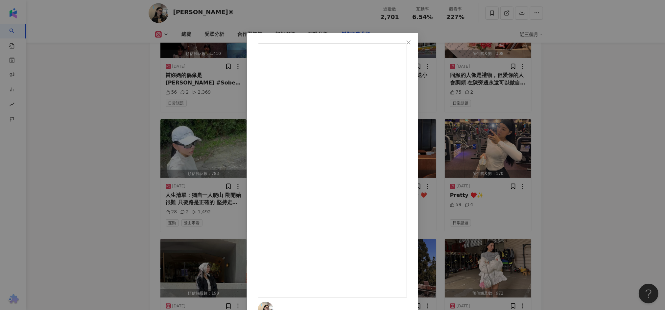
click at [598, 188] on div "EVA® 2025/4/30 Bye bye April, Hi May ❤️ 56 查看原始貼文" at bounding box center [332, 155] width 665 height 310
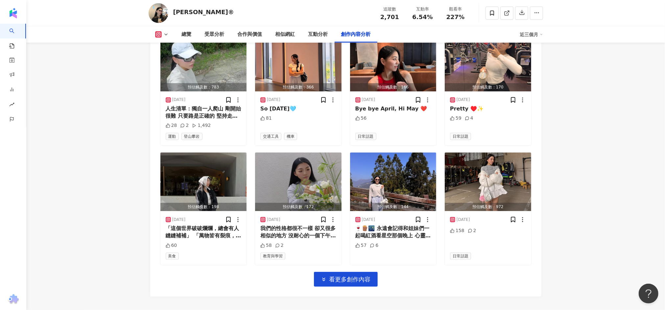
scroll to position [2565, 0]
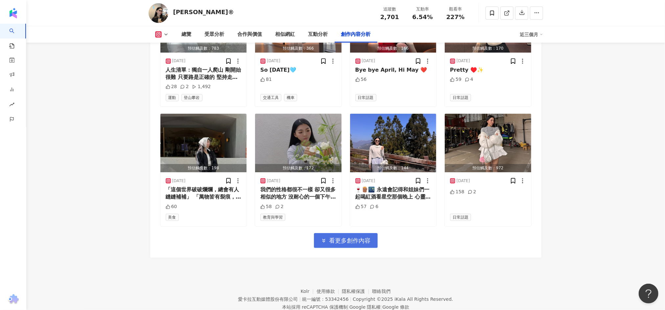
click at [339, 233] on button "看更多創作內容" at bounding box center [346, 240] width 64 height 15
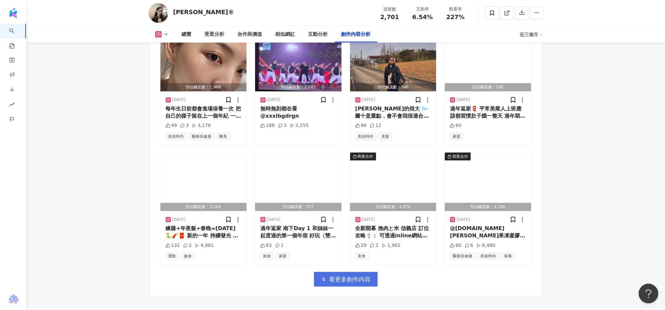
scroll to position [2930, 0]
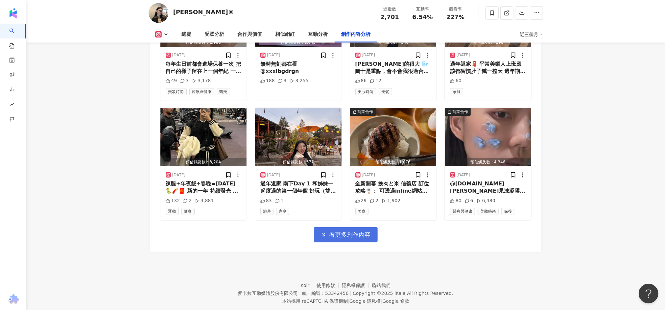
click at [341, 227] on button "看更多創作內容" at bounding box center [346, 234] width 64 height 15
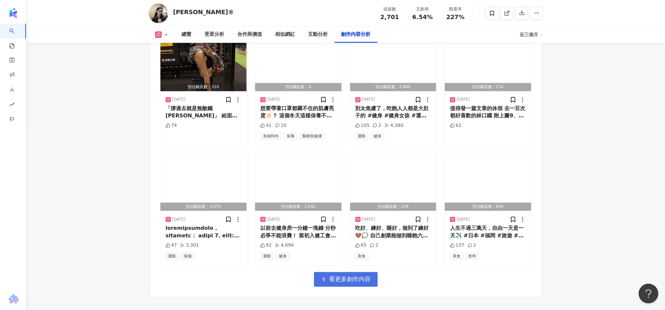
scroll to position [3288, 0]
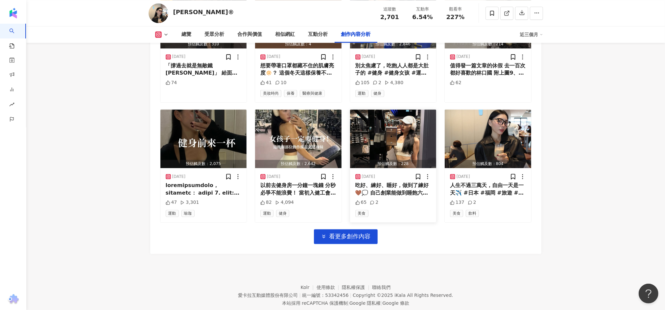
click at [385, 119] on img "button" at bounding box center [393, 138] width 86 height 58
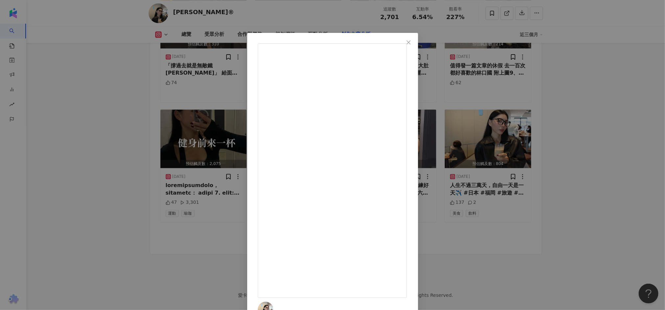
click at [530, 241] on div "EVA® 2024/11/20 吃好、練好、睡好，做到了練好🤎💭 自己創業能做到睡飽六小時 準點吃到飯 就很不錯了 敬所有認真打拼的人們 健康的身體 才能永續…" at bounding box center [332, 155] width 665 height 310
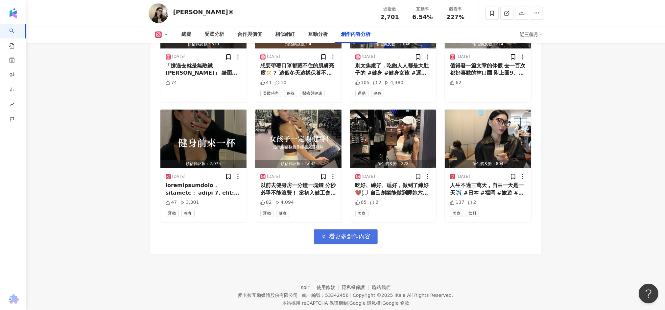
click at [364, 233] on span "看更多創作內容" at bounding box center [349, 236] width 41 height 7
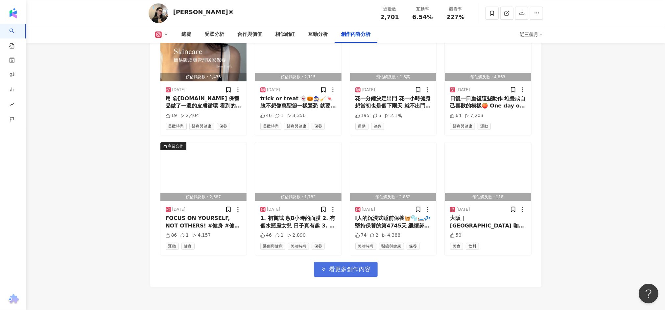
scroll to position [3615, 0]
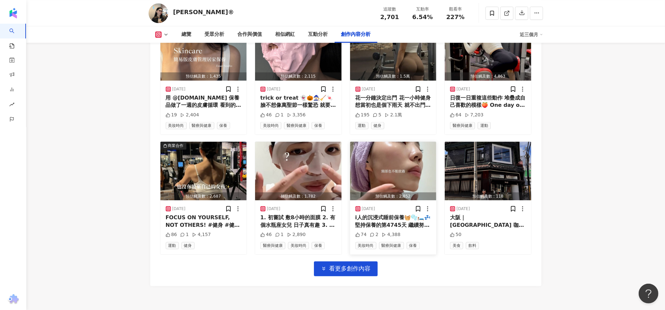
click at [401, 142] on img "button" at bounding box center [393, 171] width 86 height 58
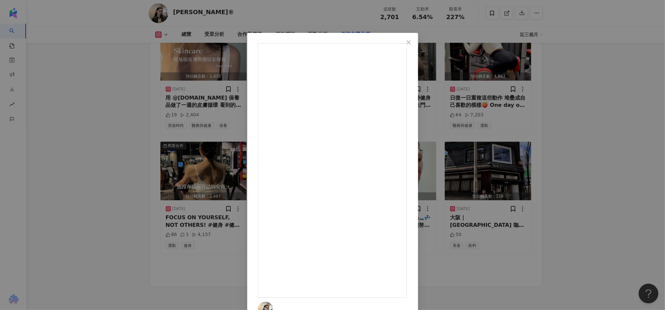
click at [415, 38] on button "Close" at bounding box center [408, 42] width 13 height 13
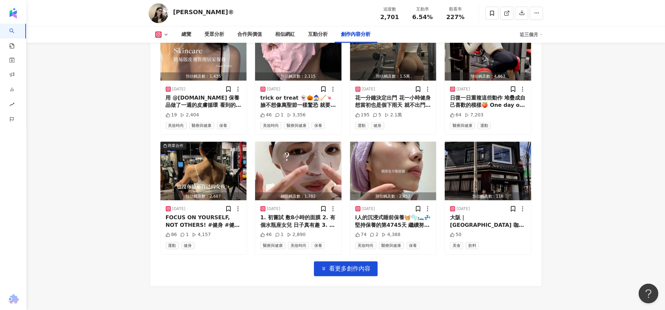
click at [474, 41] on div "總覽 受眾分析 合作與價值 相似網紅 互動分析 創作內容分析" at bounding box center [347, 34] width 345 height 16
click at [357, 265] on span "看更多創作內容" at bounding box center [349, 268] width 41 height 7
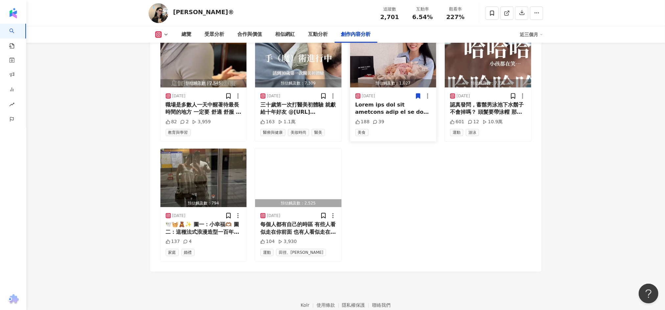
scroll to position [3981, 0]
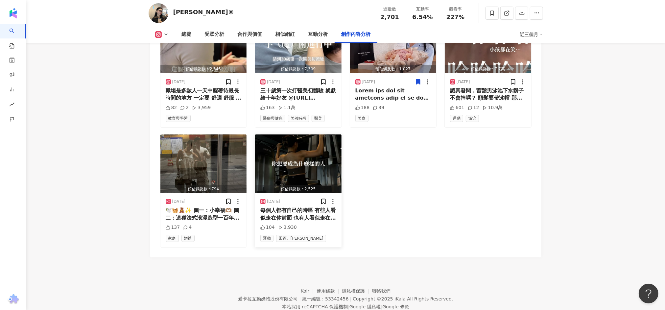
click at [296, 145] on img "button" at bounding box center [298, 163] width 86 height 58
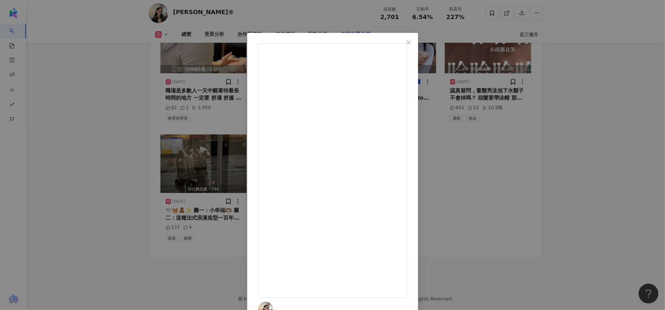
click at [495, 187] on div "EVA® 2024/9/6 每個人都有自己的時區 有些人看似走在你前面 也有人看似走在你後面 但其實每個人在自己的時區都有自己的人生節奏 你沒有領先 也沒有落…" at bounding box center [332, 155] width 665 height 310
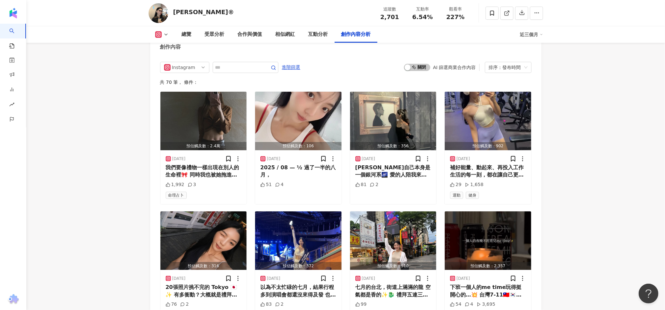
scroll to position [1975, 0]
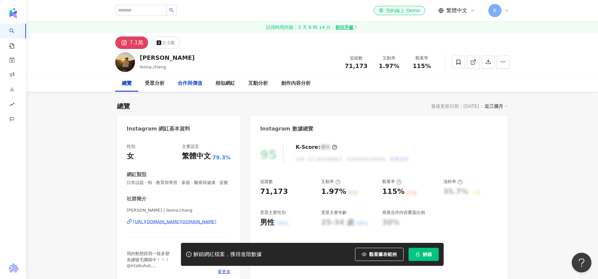
click at [203, 82] on div "合作與價值" at bounding box center [190, 83] width 38 height 16
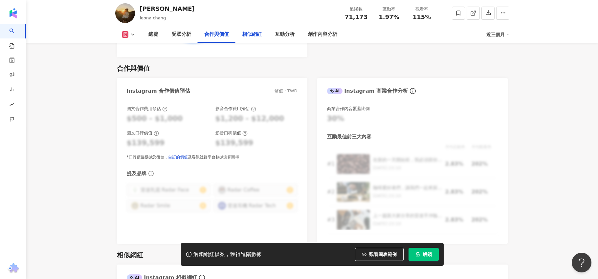
click at [253, 33] on div "相似網紅" at bounding box center [252, 35] width 20 height 8
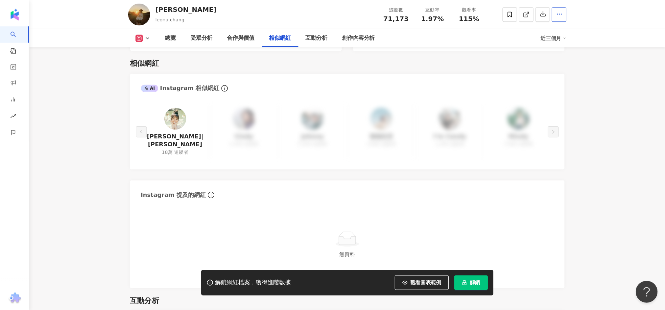
scroll to position [1082, 0]
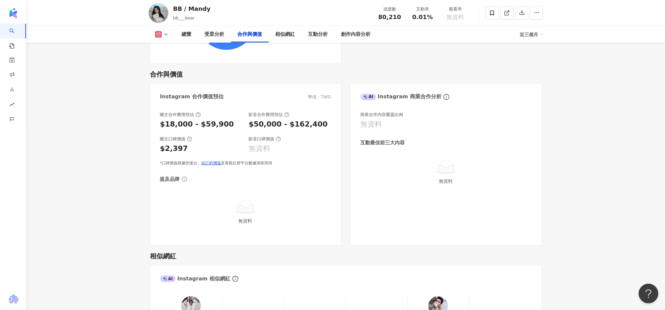
scroll to position [884, 0]
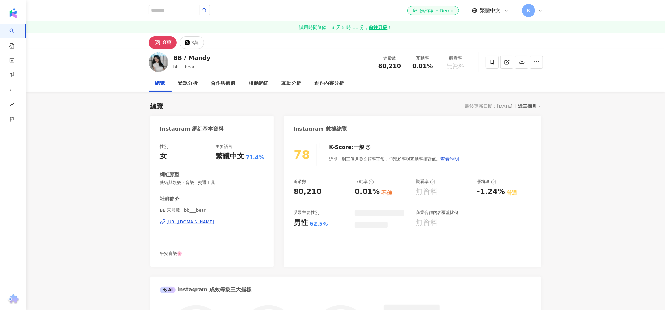
click at [333, 78] on div "創作內容分析" at bounding box center [329, 83] width 43 height 16
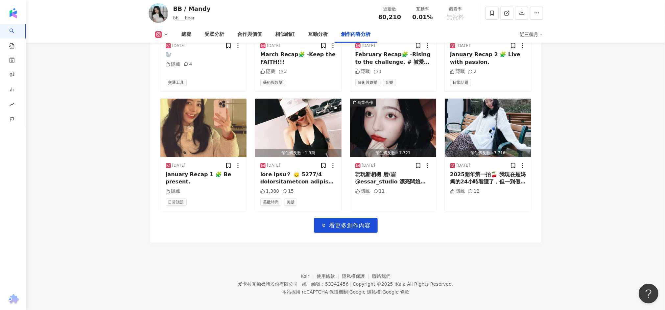
scroll to position [2162, 0]
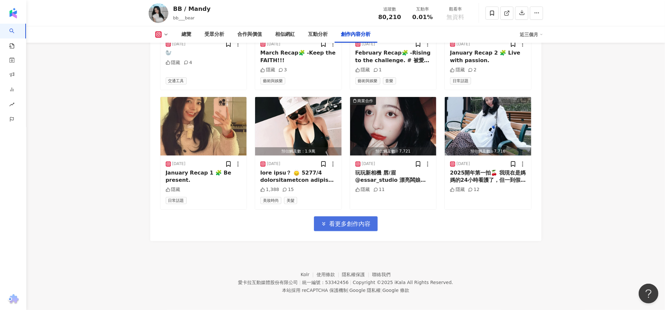
click at [355, 221] on span "看更多創作內容" at bounding box center [349, 223] width 41 height 7
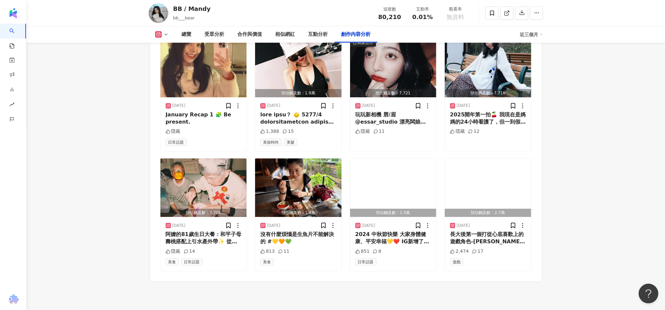
scroll to position [2260, 0]
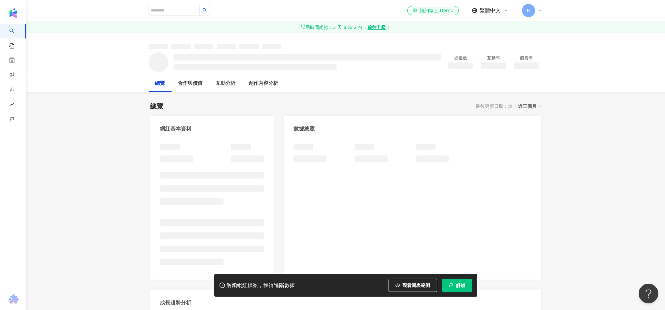
click at [456, 291] on button "解鎖" at bounding box center [457, 285] width 30 height 13
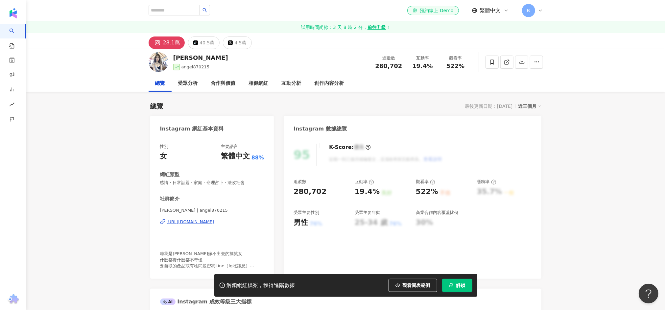
click at [455, 290] on button "解鎖" at bounding box center [457, 285] width 30 height 13
click at [501, 251] on div "95 K-Score : 優良 近期一到三個月積極發文，且漲粉率與互動率高。 查看說明 追蹤數 280,702 互動率 19.4% 良好 觀看率 522% 不…" at bounding box center [412, 211] width 257 height 148
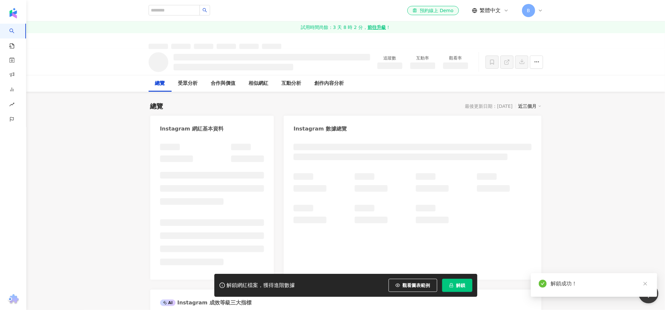
click at [414, 280] on div at bounding box center [412, 208] width 257 height 143
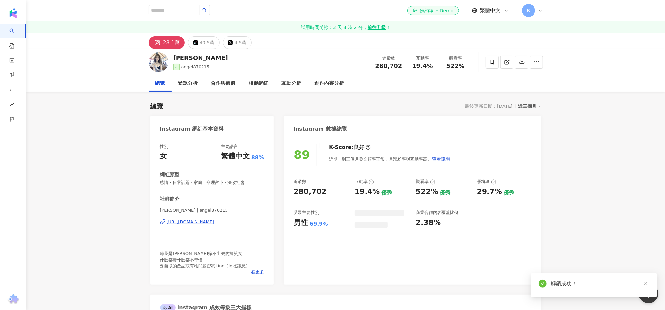
click at [394, 259] on div "89 K-Score : 良好 近期一到三個月發文頻率正常，且漲粉率與互動率高。 查看說明 追蹤數 280,702 互動率 19.4% 優秀 觀看率 522%…" at bounding box center [412, 211] width 257 height 148
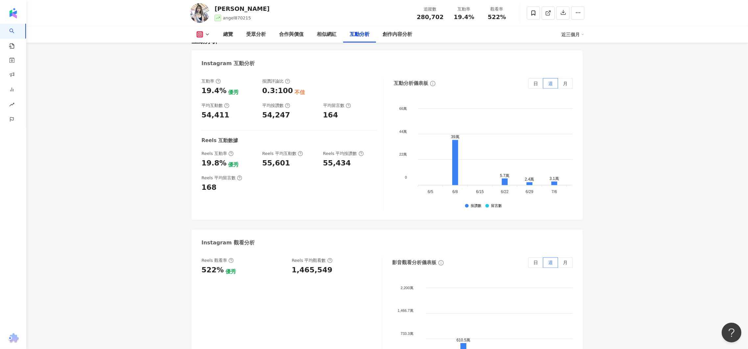
scroll to position [1311, 0]
click at [567, 259] on span "月" at bounding box center [565, 261] width 5 height 5
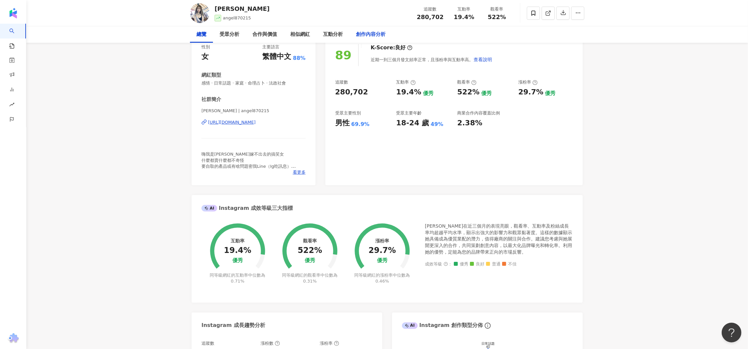
scroll to position [0, 0]
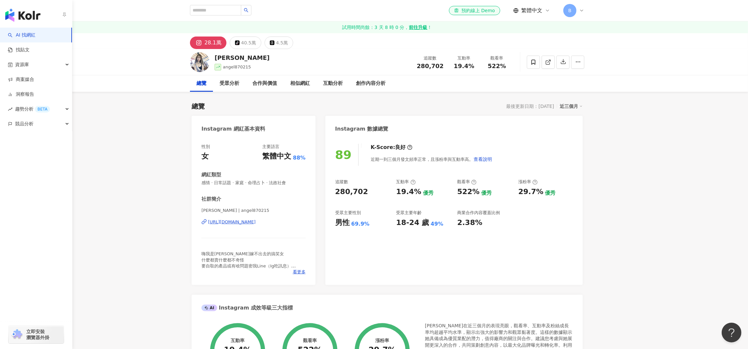
click at [11, 32] on link "AI 找網紅" at bounding box center [22, 35] width 28 height 7
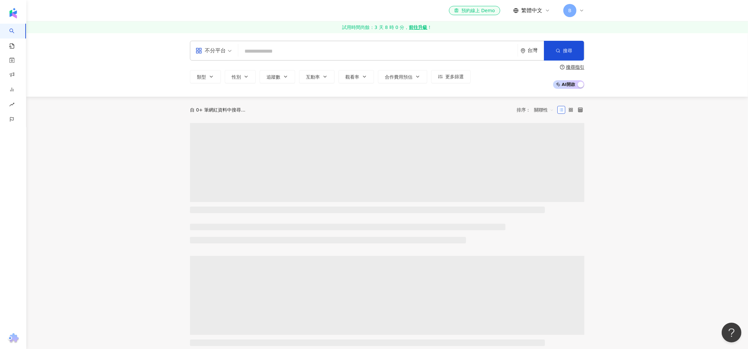
click at [218, 12] on div "el-icon-cs 預約線上 Demo 繁體中文 B" at bounding box center [387, 10] width 394 height 21
click at [261, 56] on input "search" at bounding box center [378, 51] width 274 height 12
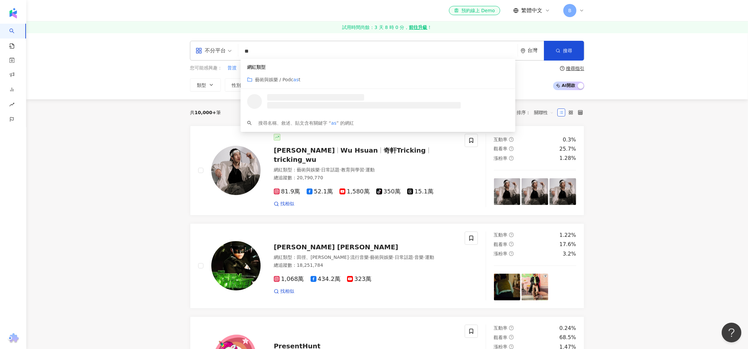
type input "*"
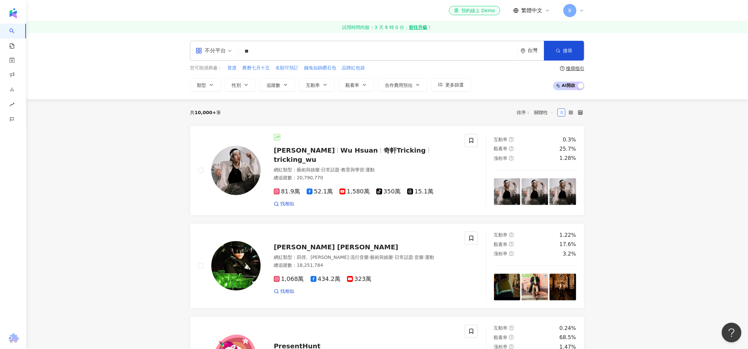
type input "*"
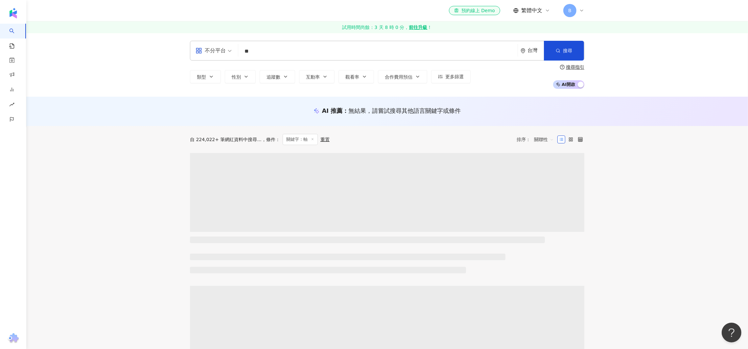
type input "*"
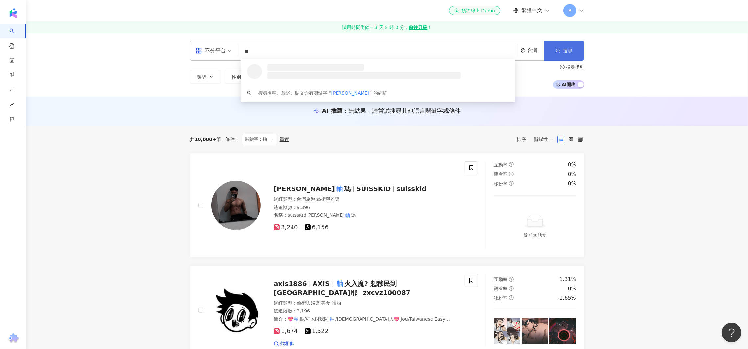
click at [559, 55] on button "搜尋" at bounding box center [564, 51] width 40 height 20
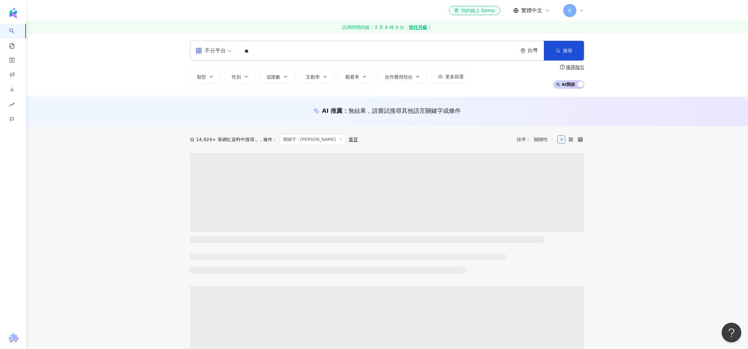
click at [307, 52] on input "**" at bounding box center [378, 51] width 274 height 12
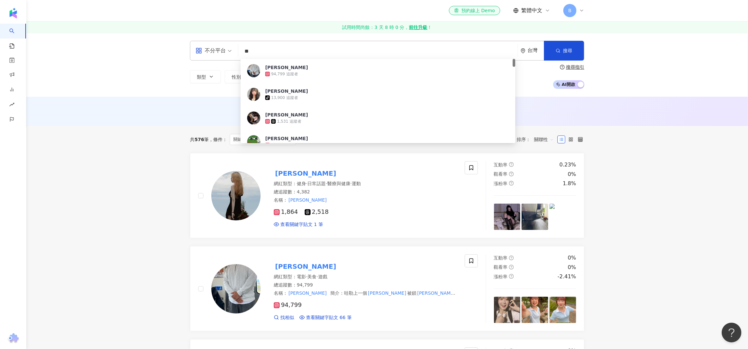
type input "*"
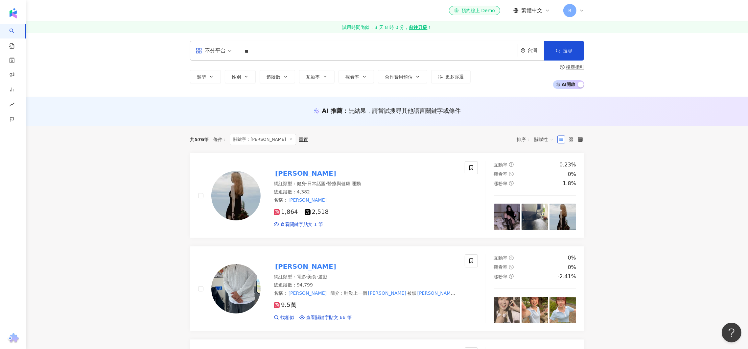
type input "*"
type input "**"
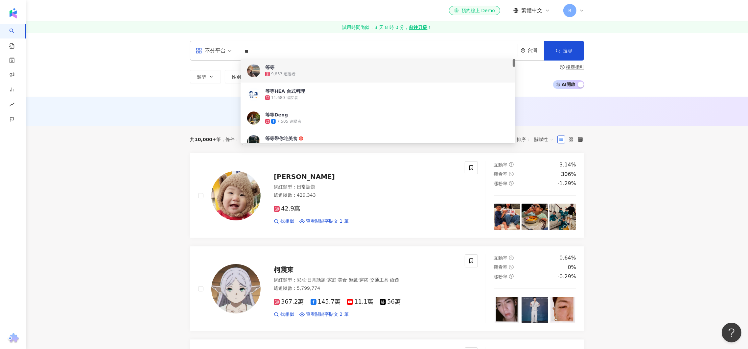
drag, startPoint x: 260, startPoint y: 53, endPoint x: 220, endPoint y: 50, distance: 40.2
click at [220, 50] on div "不分平台 ** 台灣 搜尋 c9f71967-54bf-4dcf-aafe-c862bd0eb165 8e3da73c-b0cd-47d1-a9a0-6f34…" at bounding box center [387, 51] width 394 height 20
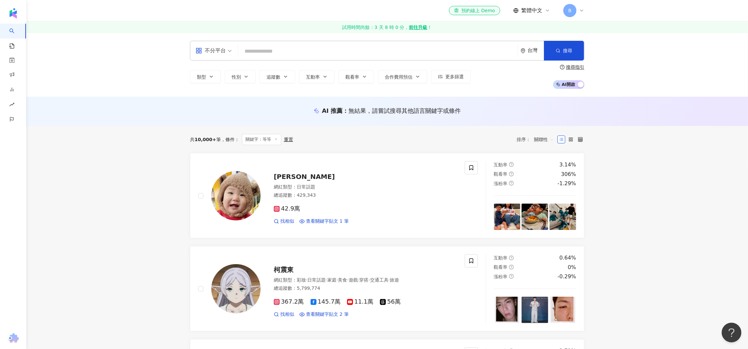
paste input "**********"
type input "**********"
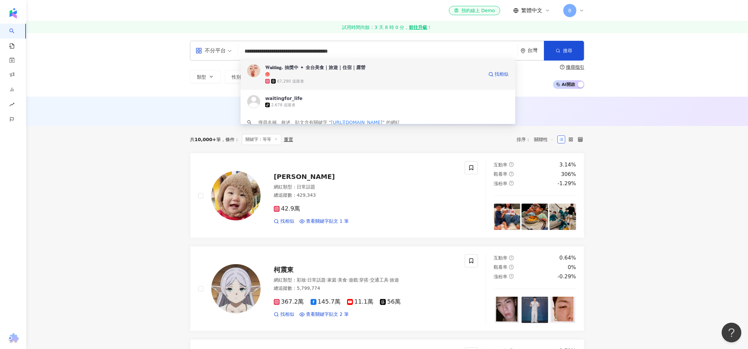
click at [279, 69] on div "𝐖𝐚𝐢𝐭𝐢𝐧𝐠. 抽獎中 ✦ 全台美食｜旅遊｜住宿｜露營" at bounding box center [374, 67] width 218 height 7
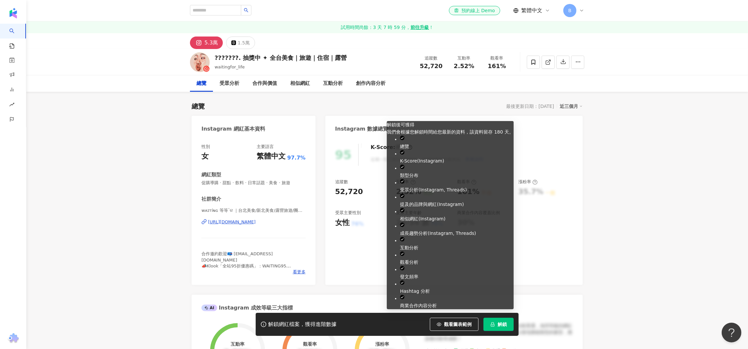
click at [506, 328] on button "解鎖" at bounding box center [498, 323] width 30 height 13
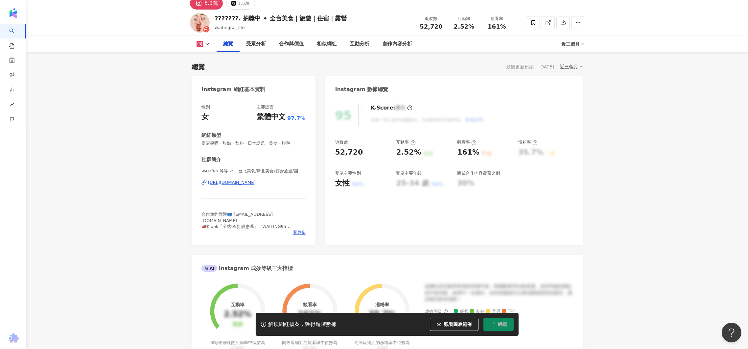
scroll to position [12, 0]
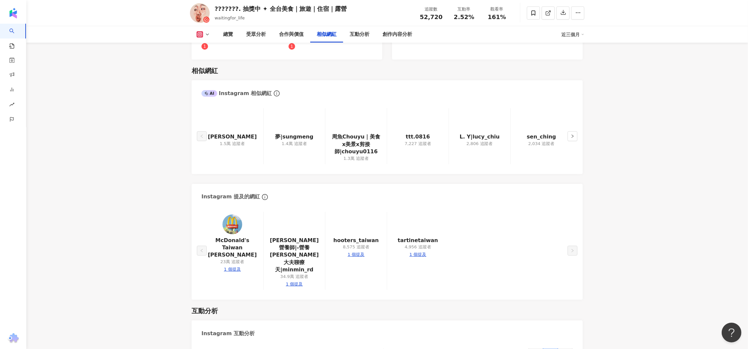
scroll to position [1113, 0]
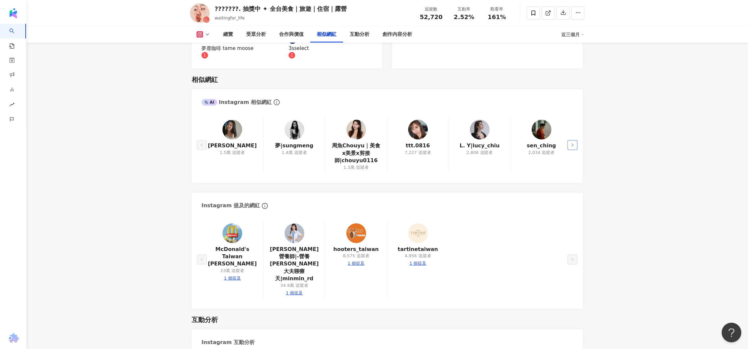
click at [573, 143] on icon "right" at bounding box center [573, 145] width 4 height 4
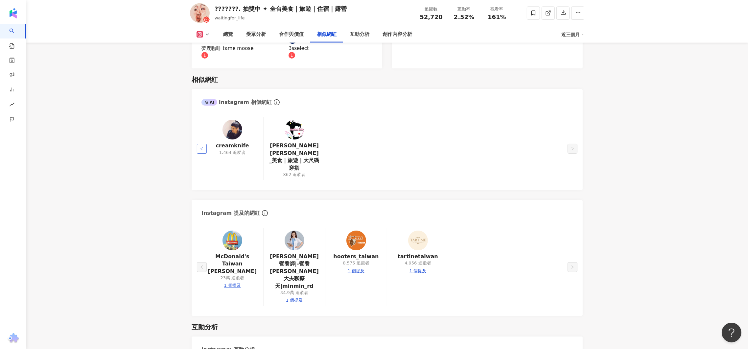
click at [201, 144] on button "button" at bounding box center [202, 149] width 10 height 10
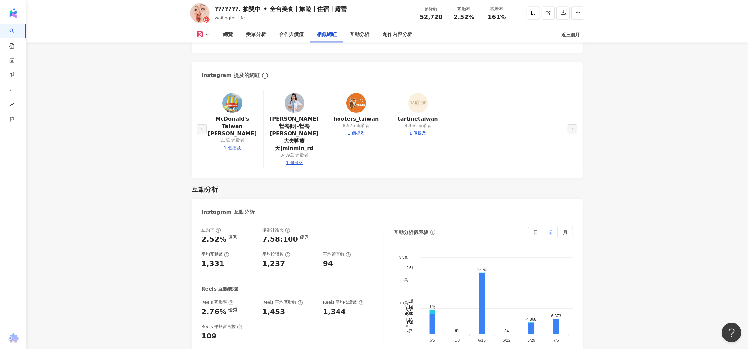
scroll to position [1270, 0]
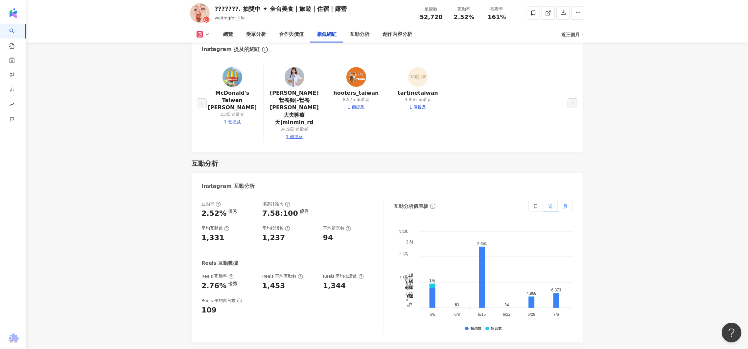
click at [568, 201] on label "月" at bounding box center [565, 206] width 15 height 11
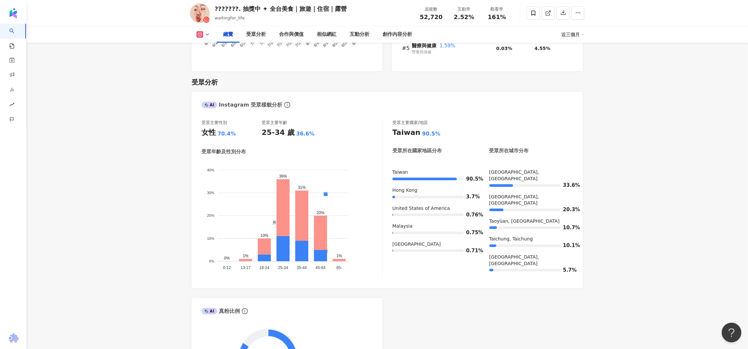
scroll to position [0, 0]
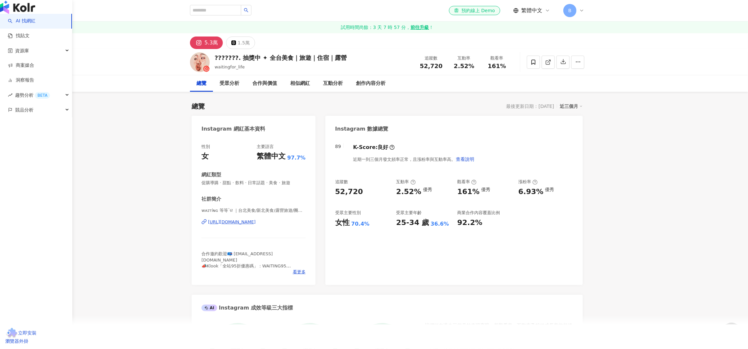
click at [26, 24] on link "AI 找網紅" at bounding box center [22, 21] width 28 height 7
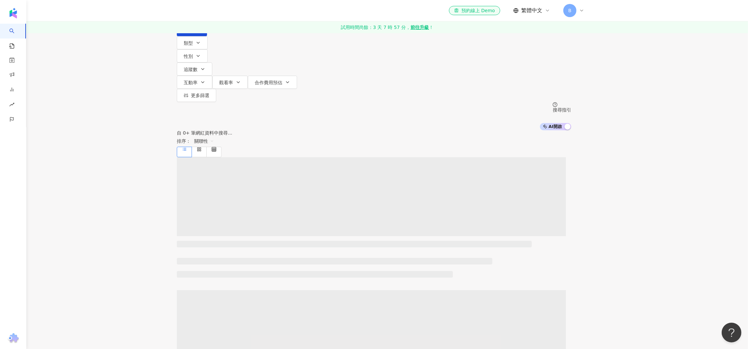
click at [229, 4] on div "el-icon-cs 預約線上 Demo 繁體中文 B" at bounding box center [387, 10] width 394 height 21
click at [271, 12] on input "search" at bounding box center [245, 6] width 53 height 12
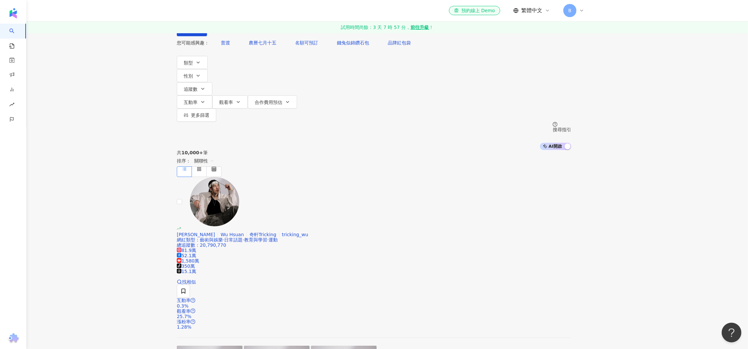
type input "*"
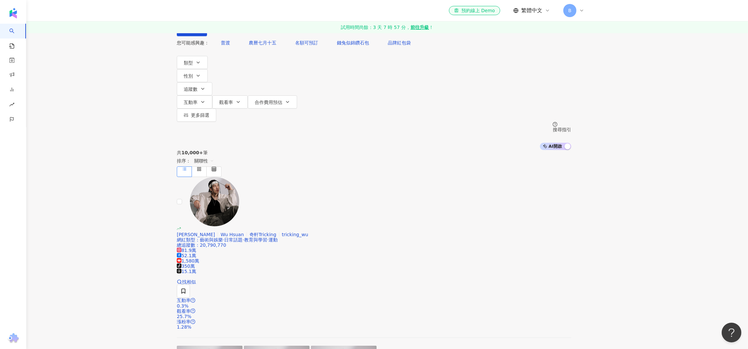
type input "*"
type input "**"
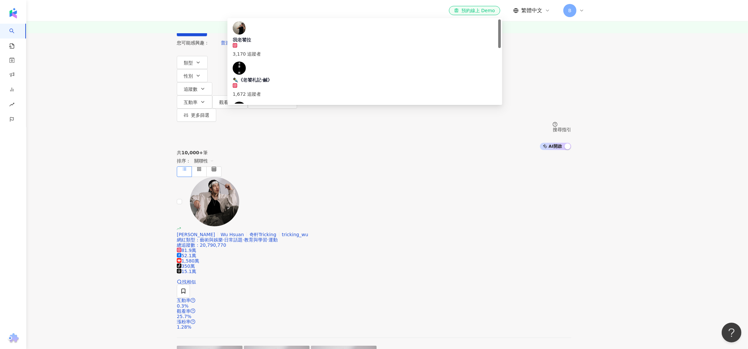
click at [333, 157] on span "痛風老饕易胖體質" at bounding box center [365, 163] width 264 height 13
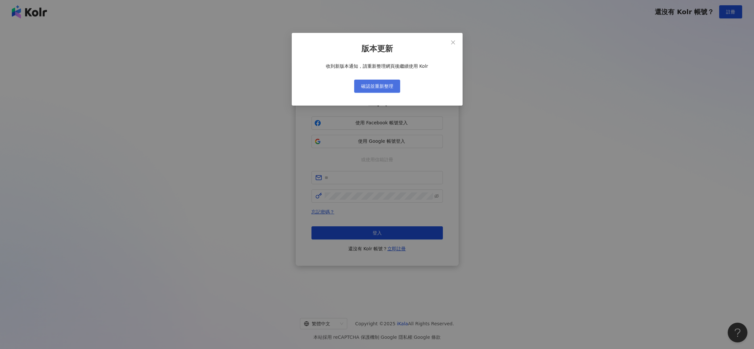
click at [387, 86] on span "確認並重新整理" at bounding box center [377, 85] width 32 height 5
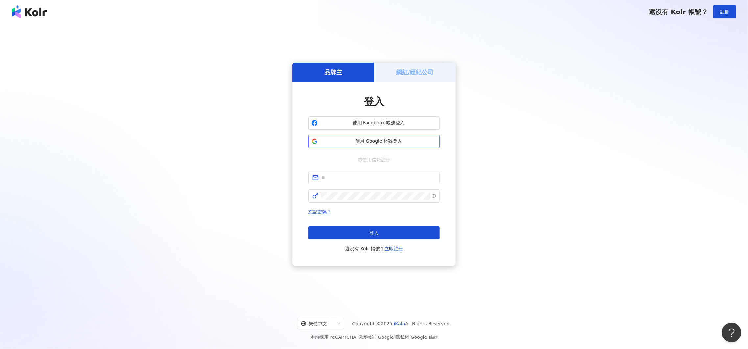
click at [425, 137] on button "使用 Google 帳號登入" at bounding box center [373, 141] width 131 height 13
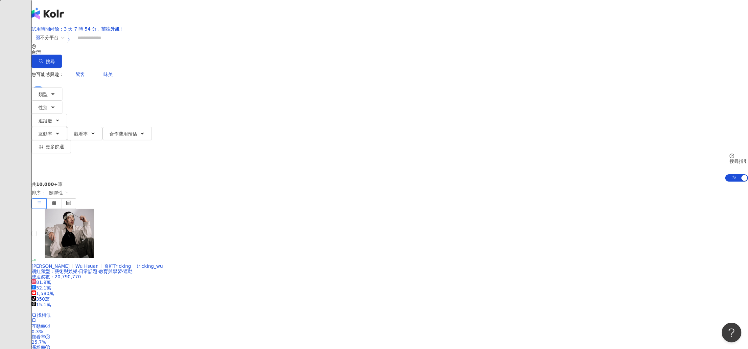
click at [127, 44] on input "search" at bounding box center [100, 38] width 53 height 12
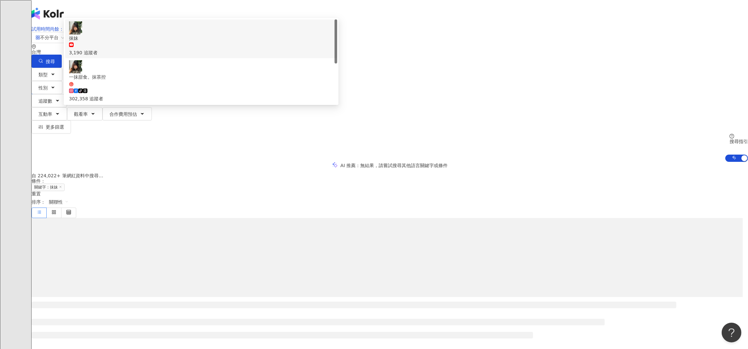
type input "*"
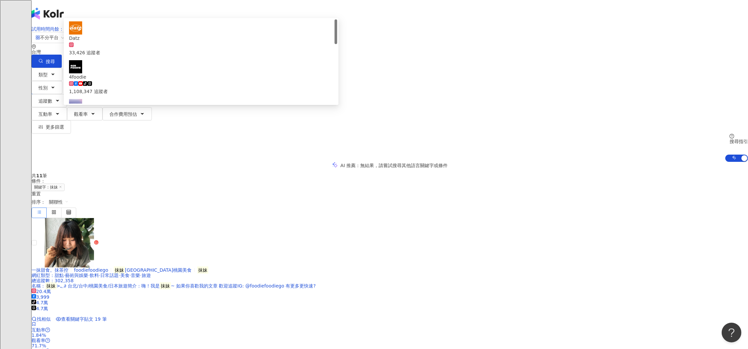
type input "*"
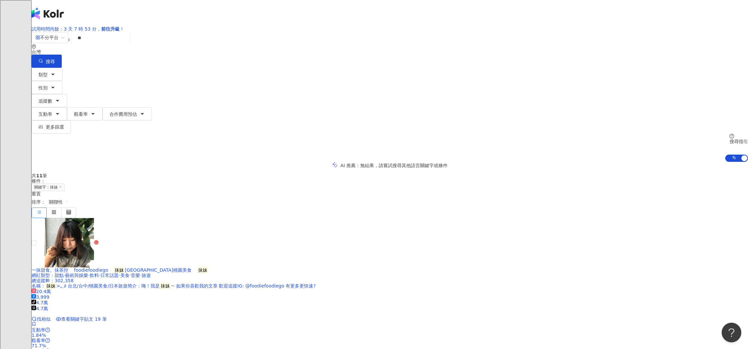
type input "**"
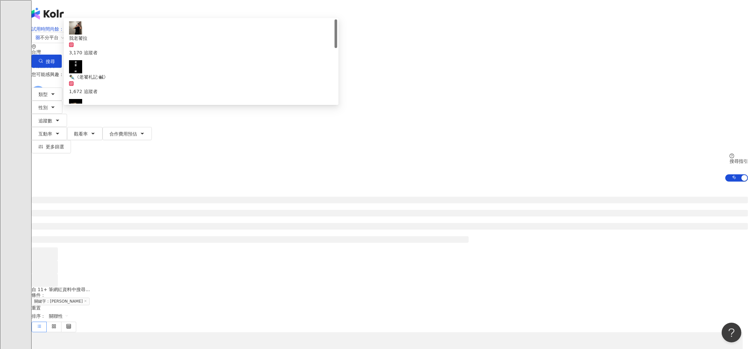
click at [333, 151] on span "痛風老饕易胖體質" at bounding box center [201, 157] width 264 height 13
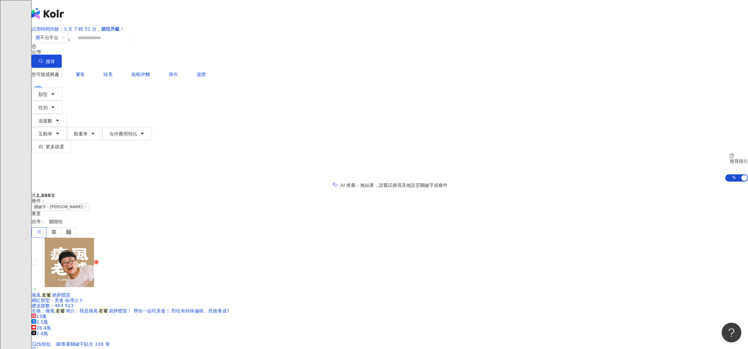
click at [127, 44] on input "search" at bounding box center [100, 38] width 53 height 12
paste input "**********"
type input "**********"
click at [62, 55] on button "搜尋" at bounding box center [47, 61] width 30 height 13
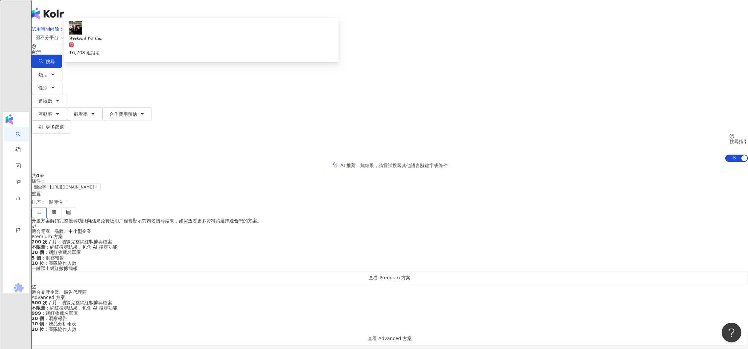
click at [127, 44] on input "**********" at bounding box center [100, 38] width 53 height 12
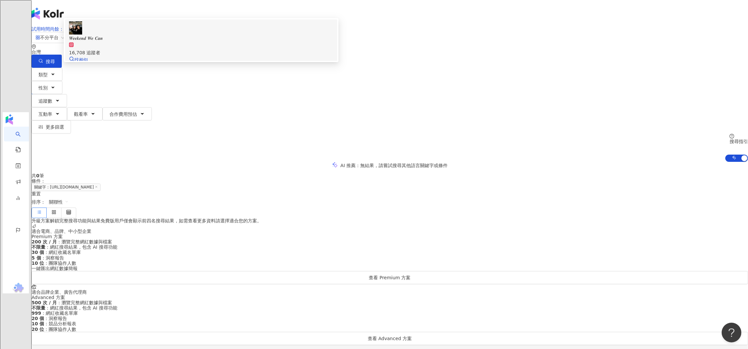
click at [333, 42] on span "𝑾𝒆𝒆𝒌𝒆𝒏𝒅 𝑾𝒆 𝑪𝒂𝒏" at bounding box center [201, 38] width 264 height 7
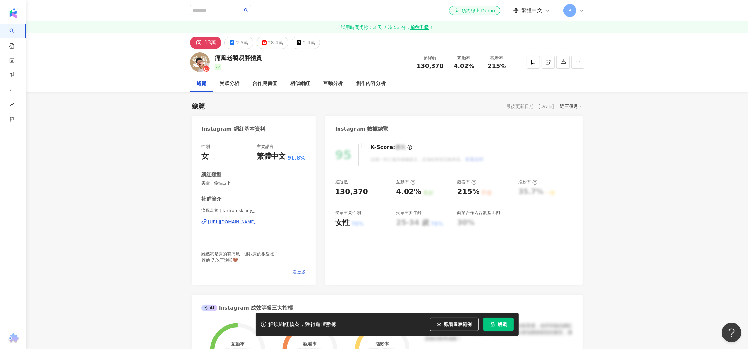
click at [504, 323] on span "解鎖" at bounding box center [502, 323] width 9 height 5
click at [409, 236] on div "95 K-Score : 優良 近期一到三個月積極發文，且漲粉率與互動率高。 查看說明 追蹤數 130,370 互動率 4.02% 良好 觀看率 215% 不…" at bounding box center [453, 211] width 257 height 148
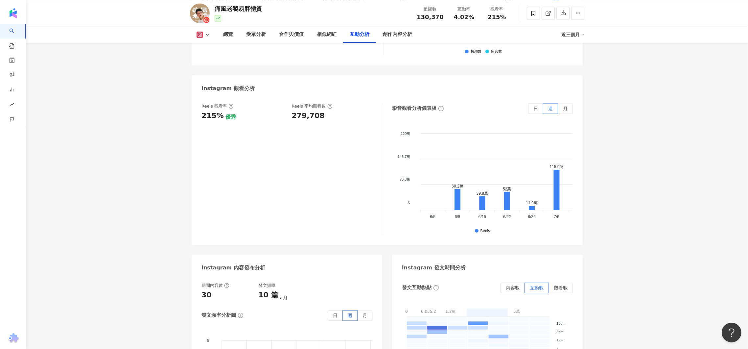
scroll to position [1527, 0]
click at [562, 104] on label "月" at bounding box center [565, 109] width 15 height 11
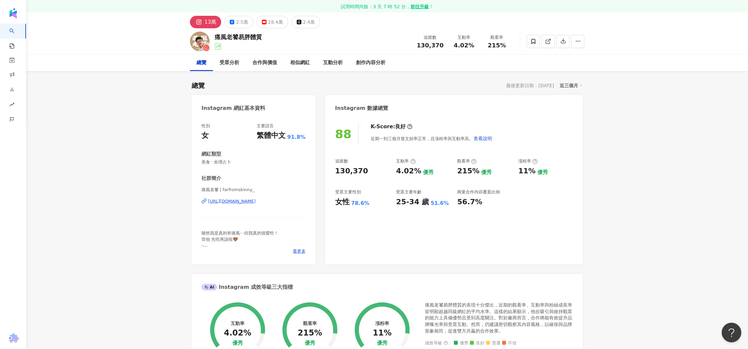
scroll to position [0, 0]
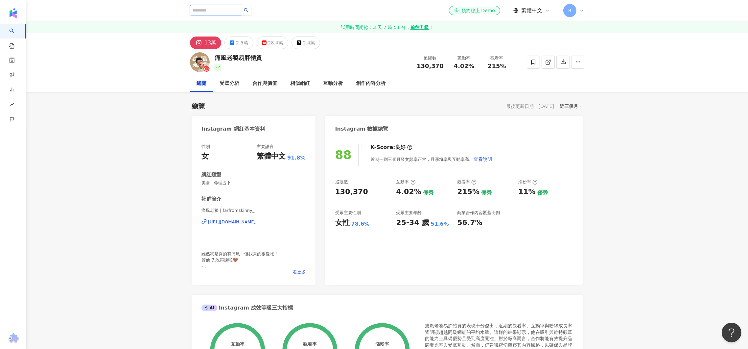
click at [219, 12] on input "search" at bounding box center [215, 10] width 51 height 11
click at [223, 11] on input "search" at bounding box center [215, 10] width 51 height 11
type input "*"
type input "**"
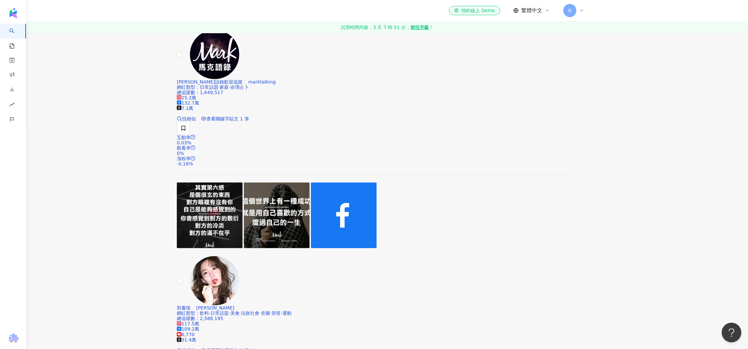
scroll to position [48, 0]
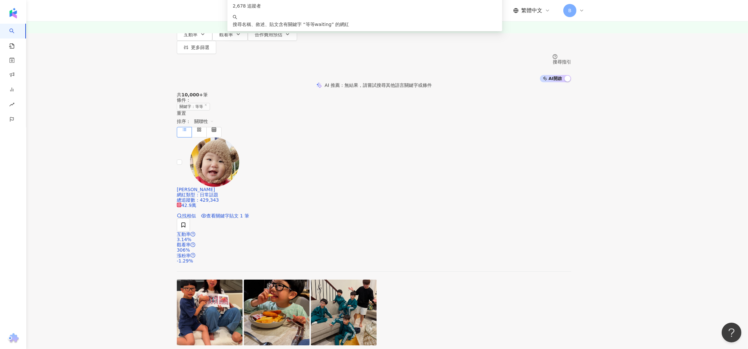
type input "*********"
click at [313, 28] on div "搜尋名稱、敘述、貼文含有關鍵字 “ 等等waiting ” 的網紅" at bounding box center [365, 24] width 264 height 7
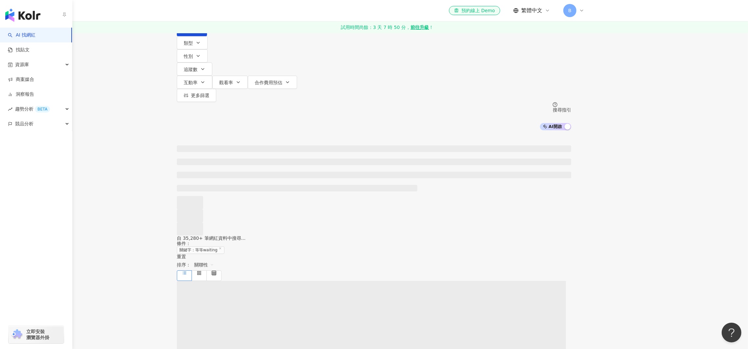
click at [16, 33] on link "AI 找網紅" at bounding box center [22, 35] width 28 height 7
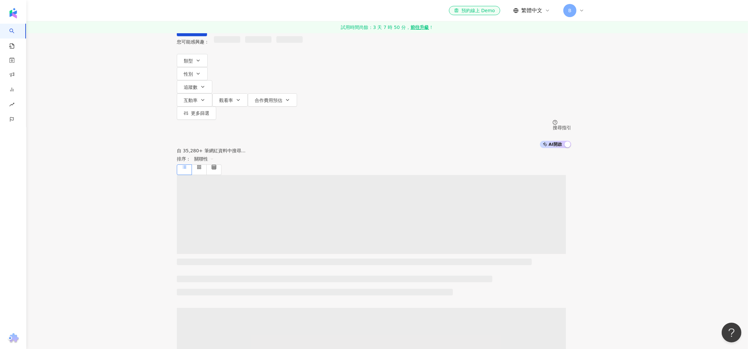
click at [272, 12] on input "search" at bounding box center [245, 6] width 53 height 12
paste input "**********"
type input "**********"
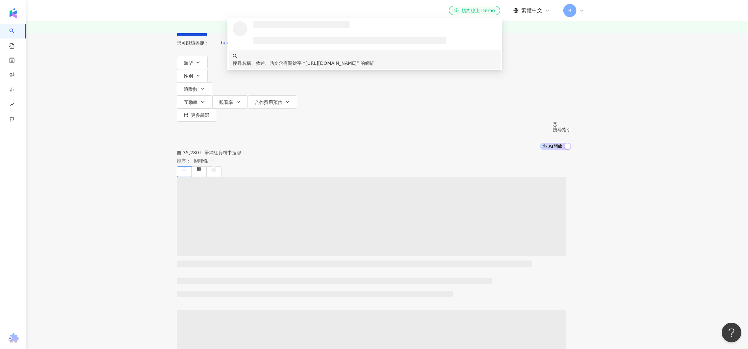
click at [292, 28] on h3 at bounding box center [301, 24] width 97 height 7
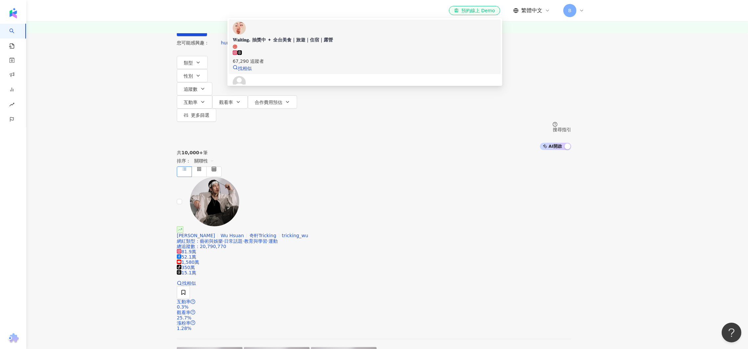
click at [314, 43] on div "𝐖𝐚𝐢𝐭𝐢𝐧𝐠. 抽獎中 ✦ 全台美食｜旅遊｜住宿｜露營" at bounding box center [365, 39] width 264 height 7
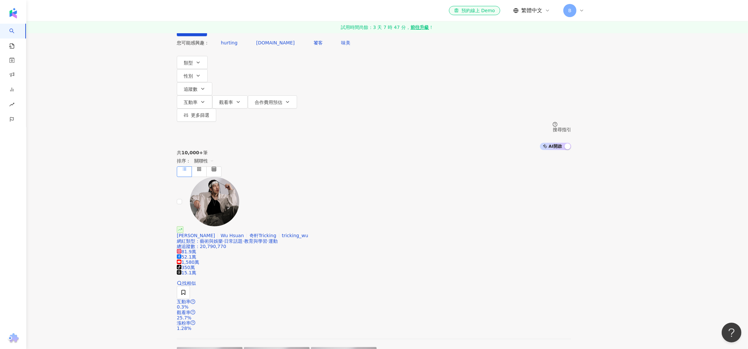
click at [272, 12] on input "search" at bounding box center [245, 6] width 53 height 12
paste input "**********"
type input "**********"
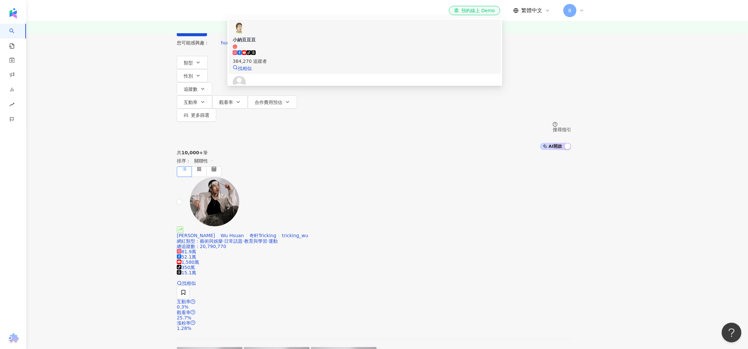
click at [334, 65] on div "tiktok-icon 384,270 追蹤者" at bounding box center [365, 57] width 264 height 14
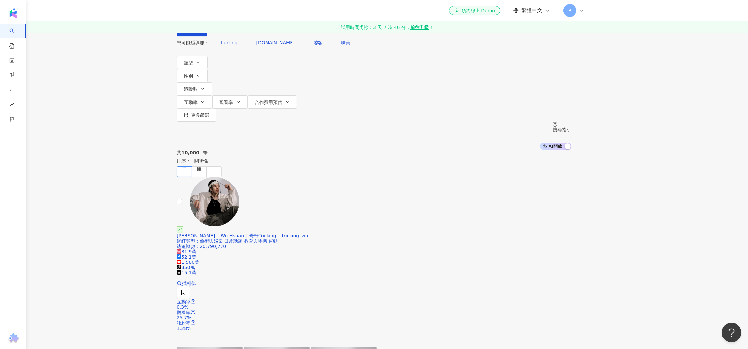
click at [272, 12] on input "search" at bounding box center [245, 6] width 53 height 12
paste input "**********"
type input "**********"
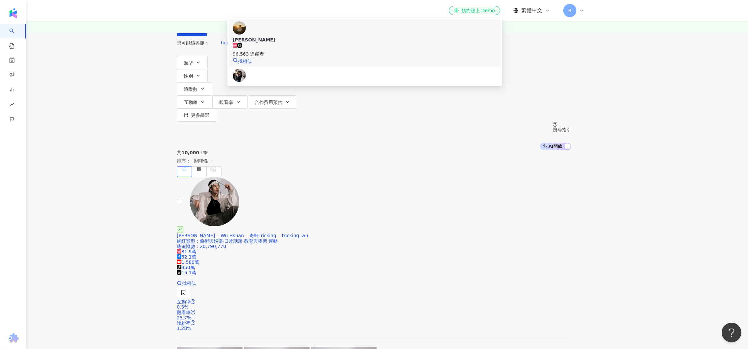
click at [333, 58] on div "96,563 追蹤者" at bounding box center [365, 50] width 264 height 14
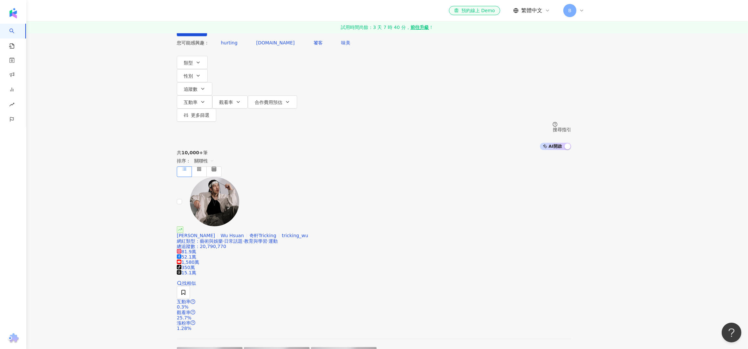
drag, startPoint x: 404, startPoint y: 44, endPoint x: 407, endPoint y: 50, distance: 6.7
click at [404, 36] on div "不分平台 台灣 搜尋 134ceafc-ac25-47f3-b547-df06a9818ea6 Leona Chang 96,563 追蹤者 小蕾日記 tik…" at bounding box center [374, 18] width 394 height 36
click at [272, 12] on input "search" at bounding box center [245, 6] width 53 height 12
paste input "**********"
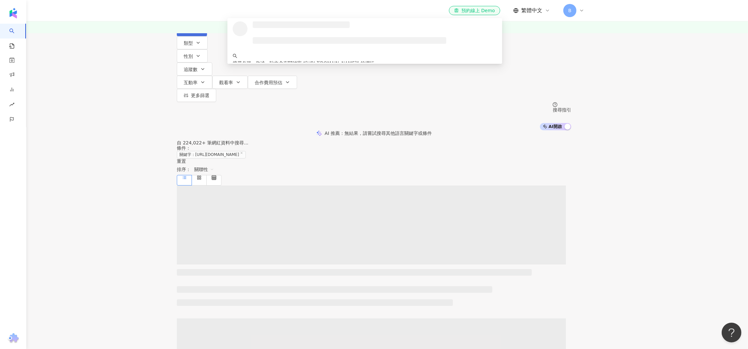
type input "**********"
click at [207, 36] on button "搜尋" at bounding box center [192, 29] width 30 height 13
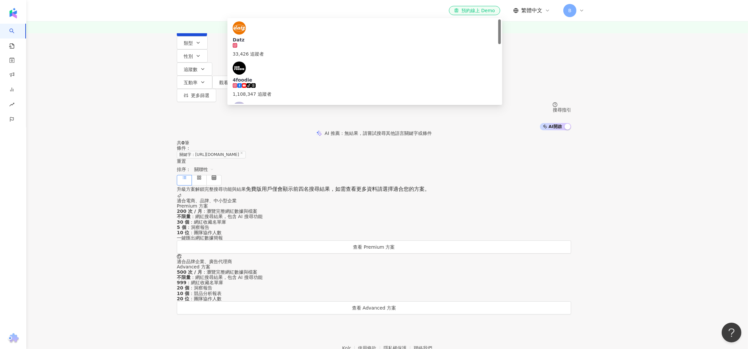
click at [272, 12] on input "**********" at bounding box center [245, 6] width 53 height 12
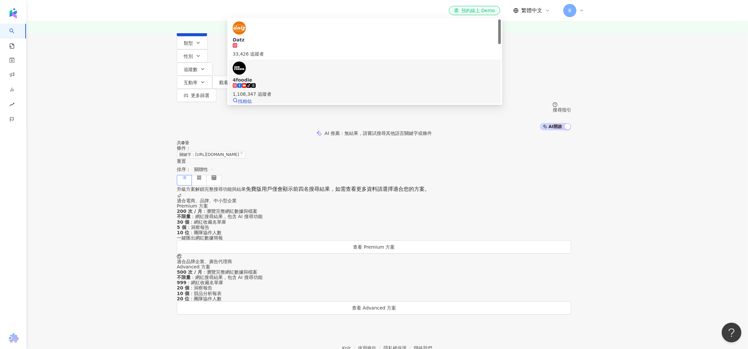
click at [330, 105] on div "4foodie tiktok-icon 1,108,347 追蹤者 找相似" at bounding box center [365, 82] width 264 height 43
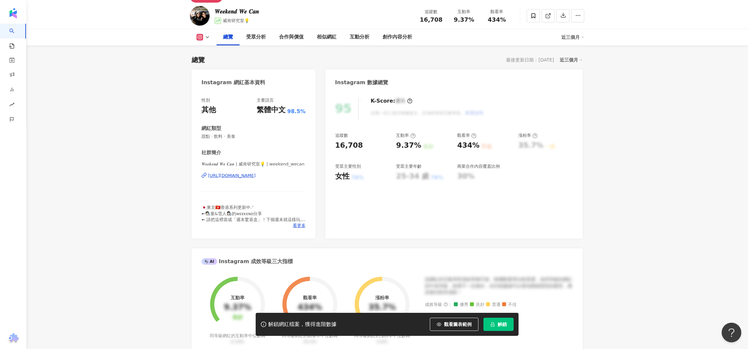
scroll to position [55, 0]
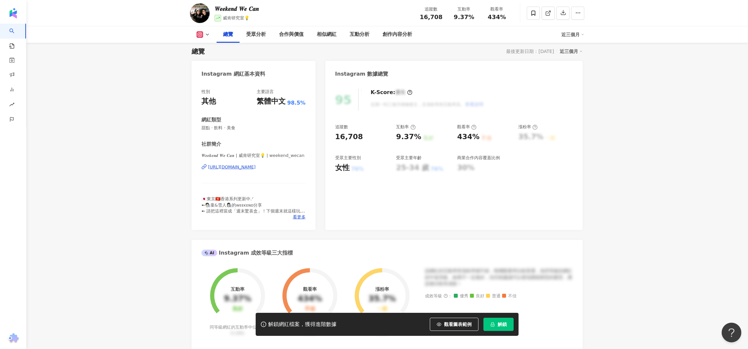
click at [492, 331] on div "解鎖網紅檔案，獲得進階數據 觀看圖表範例 解鎖" at bounding box center [387, 324] width 263 height 23
click at [492, 327] on button "解鎖" at bounding box center [498, 323] width 30 height 13
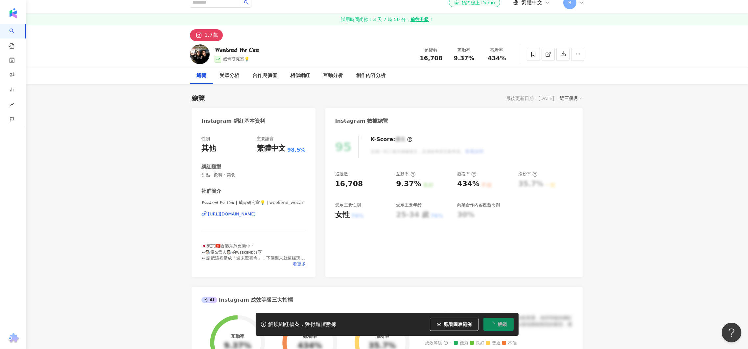
scroll to position [0, 0]
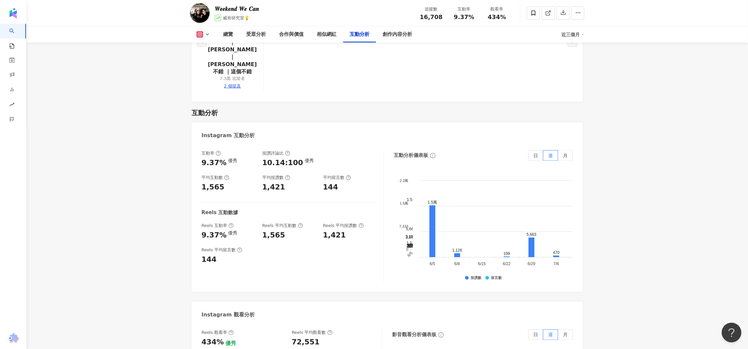
scroll to position [1315, 0]
click at [562, 151] on label "月" at bounding box center [565, 156] width 15 height 11
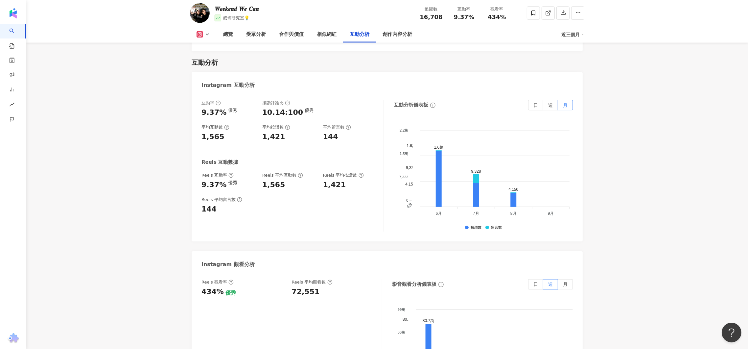
scroll to position [1391, 0]
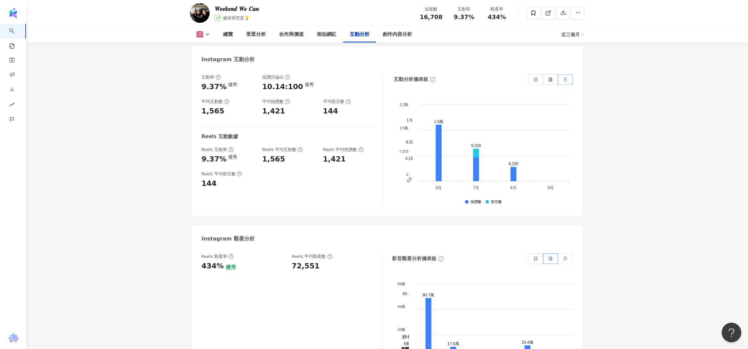
click at [566, 256] on span "月" at bounding box center [565, 258] width 5 height 5
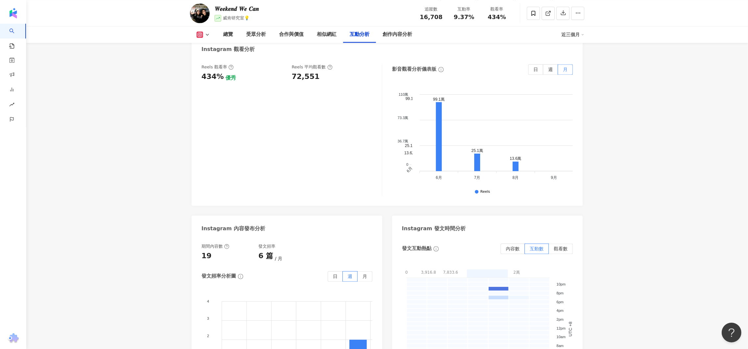
scroll to position [1217, 0]
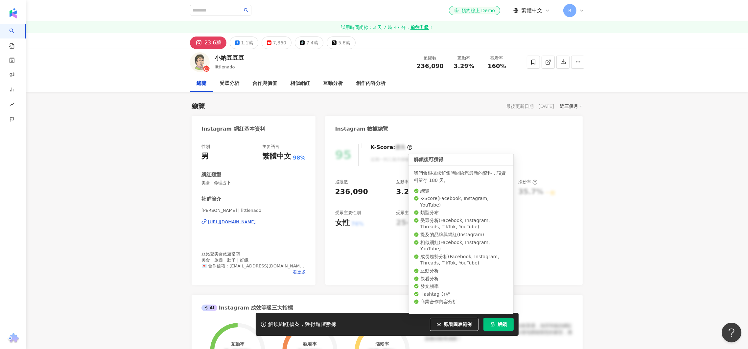
click at [500, 325] on span "解鎖" at bounding box center [502, 323] width 9 height 5
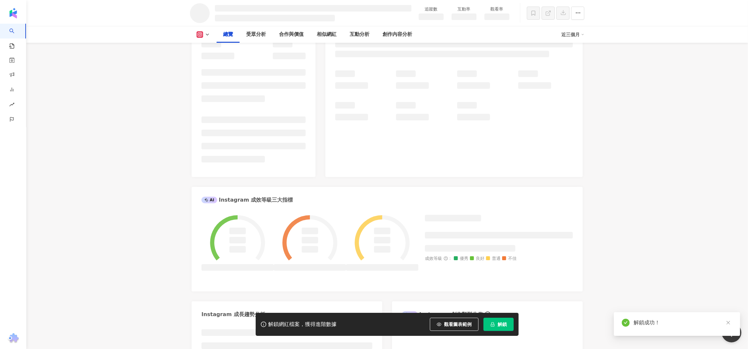
scroll to position [4, 0]
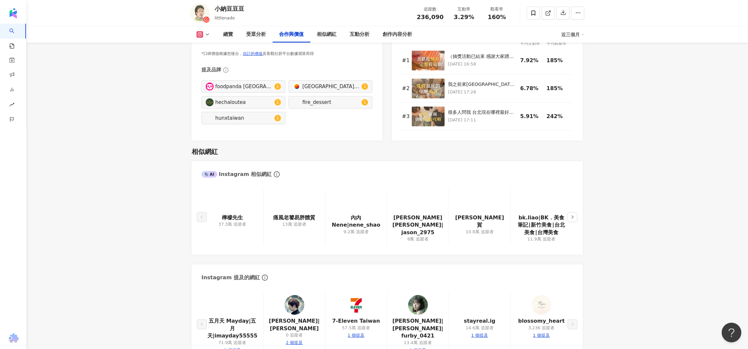
scroll to position [834, 0]
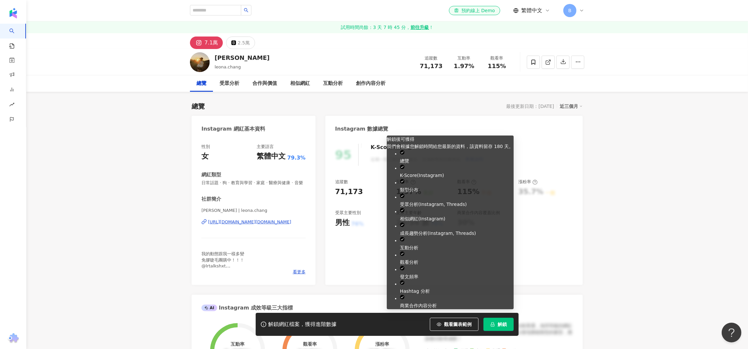
click at [496, 321] on button "解鎖" at bounding box center [498, 323] width 30 height 13
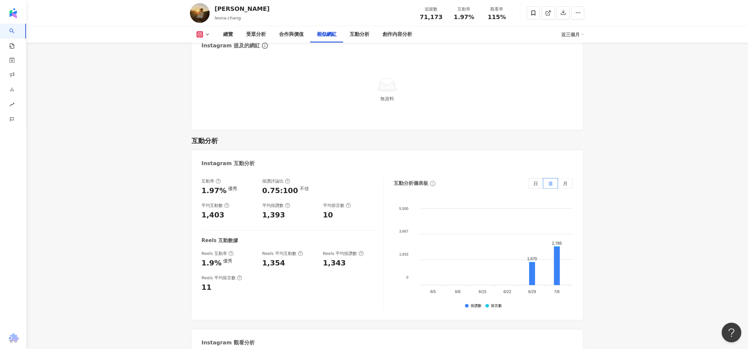
scroll to position [1240, 0]
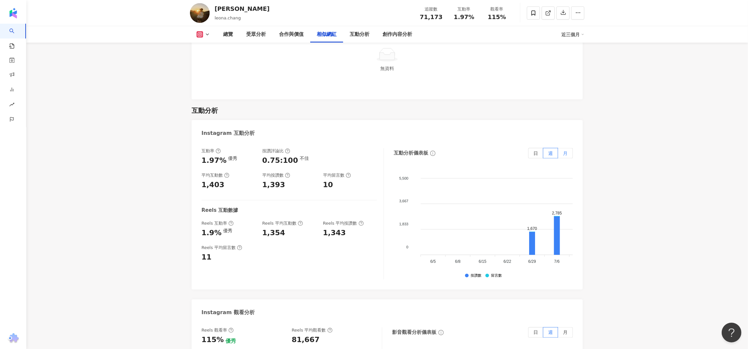
click at [568, 149] on label "月" at bounding box center [565, 153] width 15 height 11
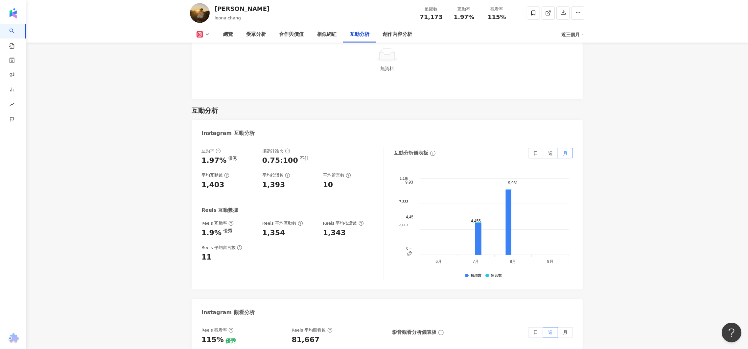
scroll to position [1405, 0]
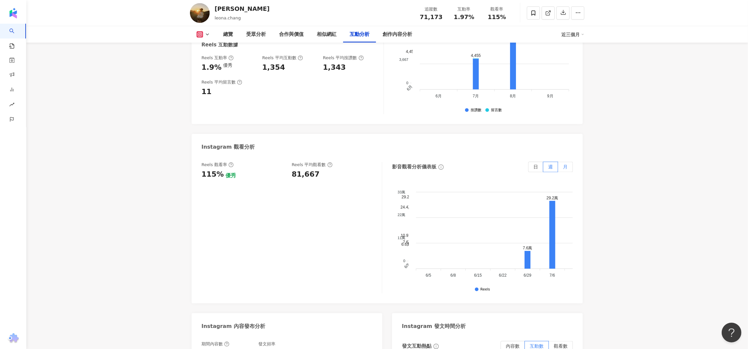
click at [566, 165] on span "月" at bounding box center [565, 166] width 5 height 5
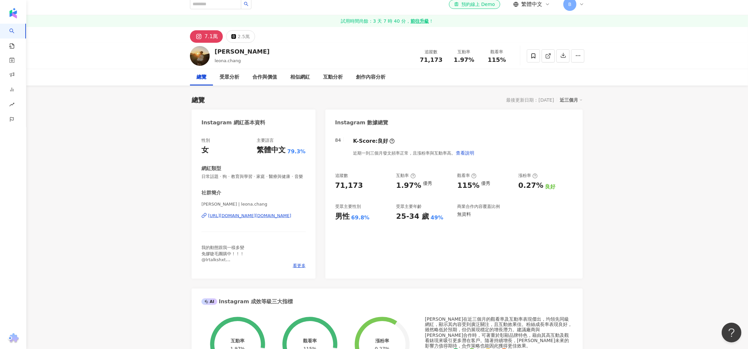
scroll to position [0, 0]
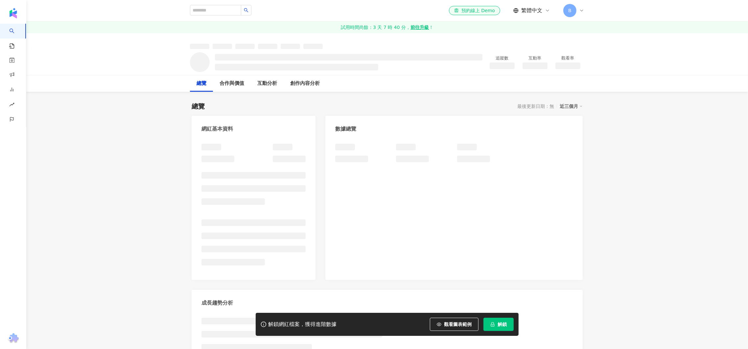
click at [503, 325] on span "解鎖" at bounding box center [502, 323] width 9 height 5
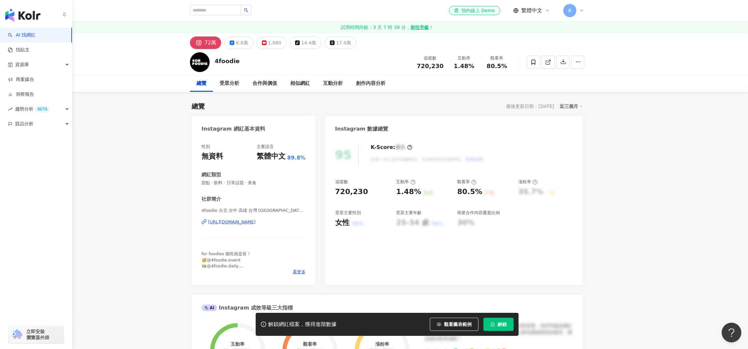
click at [12, 19] on img "button" at bounding box center [22, 15] width 35 height 13
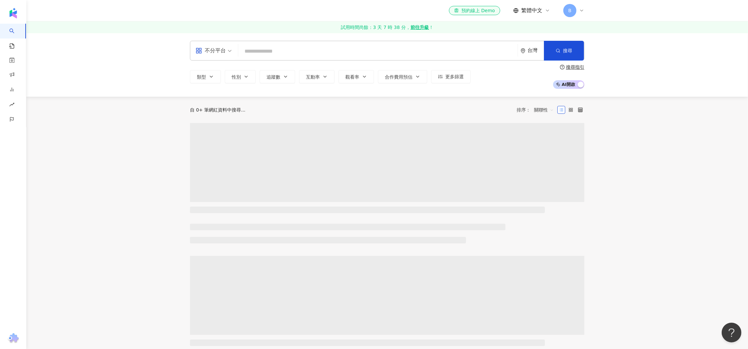
click at [422, 43] on div "不分平台 台灣 搜尋" at bounding box center [387, 51] width 394 height 20
click at [431, 51] on input "search" at bounding box center [378, 51] width 274 height 12
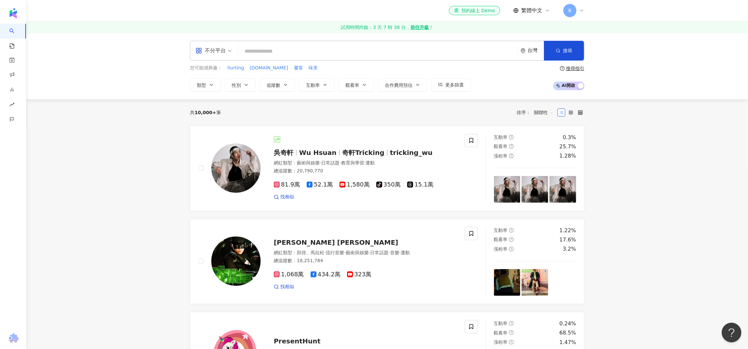
type input "*"
paste input "**********"
type input "**********"
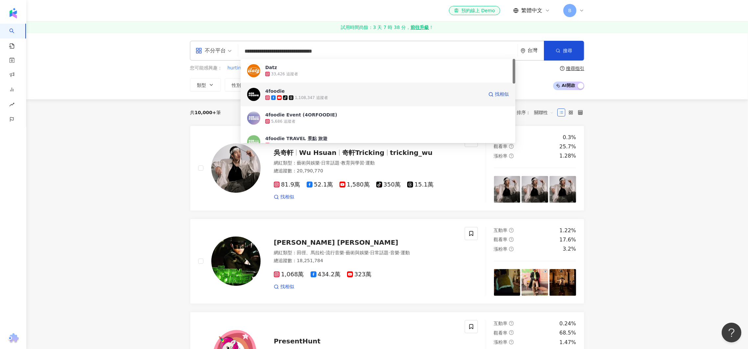
click at [331, 92] on span "4foodie" at bounding box center [374, 91] width 218 height 7
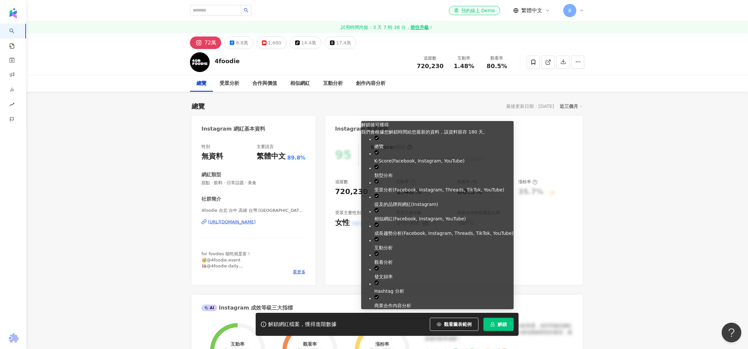
click at [508, 328] on button "解鎖" at bounding box center [498, 323] width 30 height 13
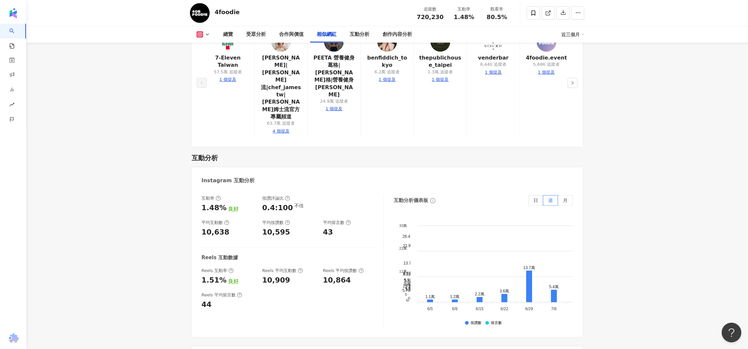
scroll to position [1327, 0]
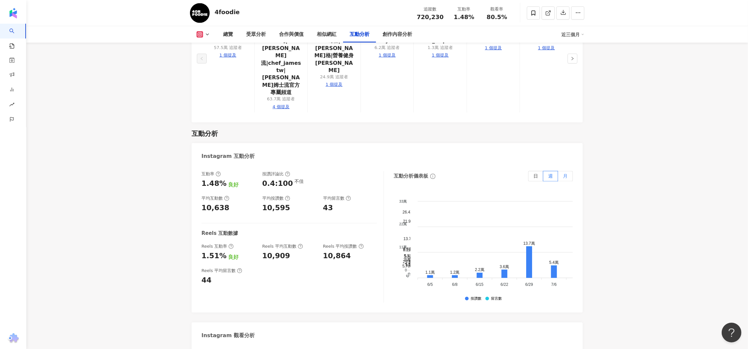
click at [566, 174] on span "月" at bounding box center [565, 176] width 5 height 5
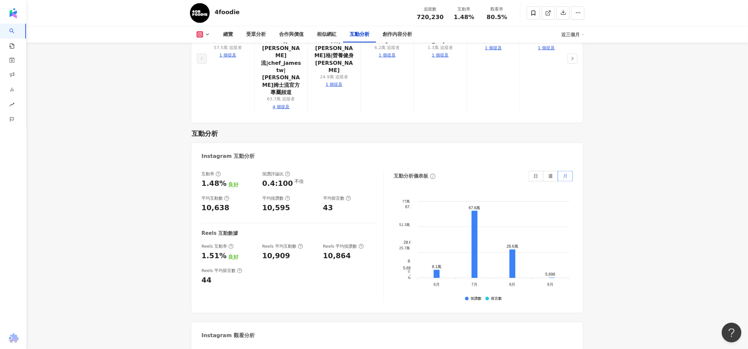
click at [568, 342] on label "月" at bounding box center [565, 355] width 15 height 11
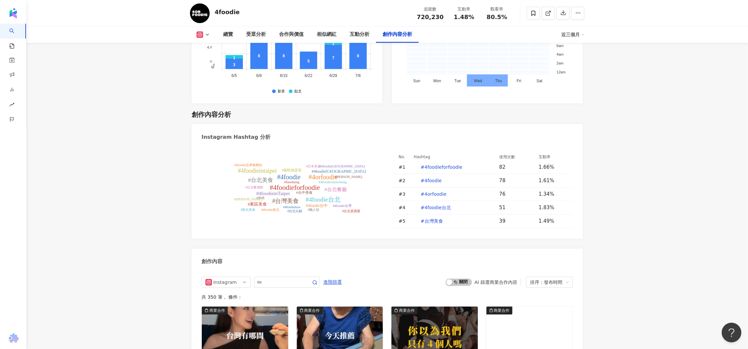
scroll to position [1923, 0]
